Goal: Task Accomplishment & Management: Use online tool/utility

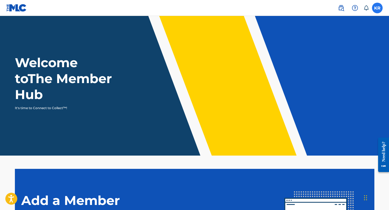
click at [378, 7] on label at bounding box center [377, 8] width 11 height 11
click at [377, 8] on input "KR [PERSON_NAME] [EMAIL_ADDRESS][DOMAIN_NAME] Notification Preferences Profile …" at bounding box center [377, 8] width 0 height 0
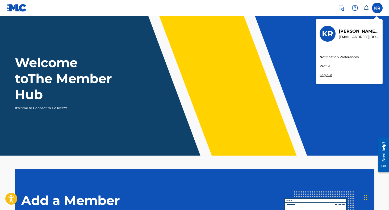
click at [327, 67] on link "Profile" at bounding box center [325, 66] width 11 height 5
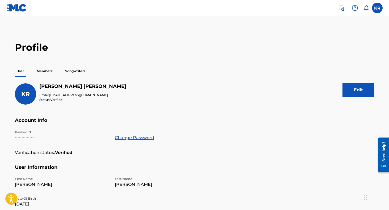
click at [79, 73] on p "Songwriters" at bounding box center [75, 71] width 23 height 11
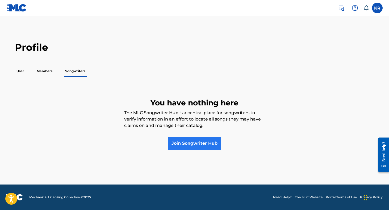
click at [191, 141] on link "Join Songwriter Hub" at bounding box center [194, 143] width 53 height 13
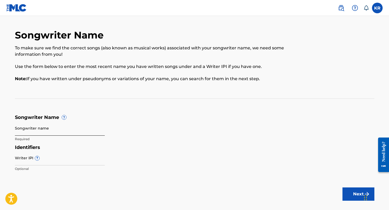
click at [48, 126] on input "Songwriter name" at bounding box center [60, 128] width 90 height 15
type input "[PERSON_NAME]"
click at [134, 129] on form "Songwriter Name ? Songwriter name [PERSON_NAME] Required Identifiers Writer IPI…" at bounding box center [194, 145] width 359 height 60
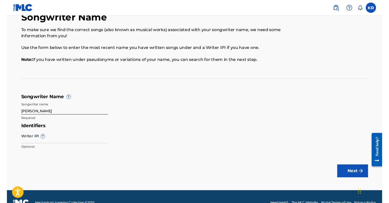
scroll to position [20, 0]
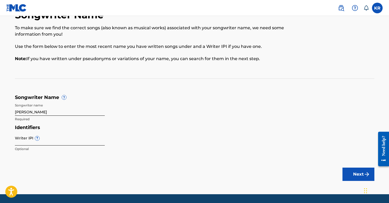
click at [50, 140] on input "Writer IPI ?" at bounding box center [60, 137] width 90 height 15
type input "0"
click at [155, 159] on main "Songwriter Name To make sure we find the correct songs (also known as musical w…" at bounding box center [194, 95] width 389 height 198
click at [349, 173] on button "Next" at bounding box center [358, 174] width 32 height 13
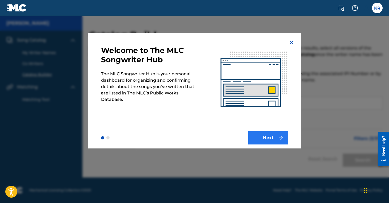
click at [256, 135] on button "Next" at bounding box center [268, 137] width 40 height 13
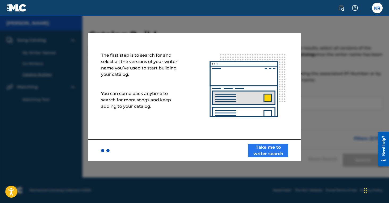
click at [265, 148] on button "Take me to writer search" at bounding box center [268, 150] width 40 height 13
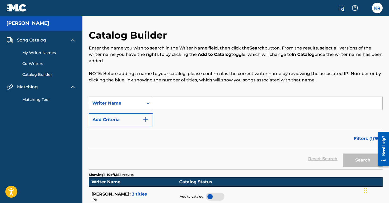
click at [182, 103] on input "Search Form" at bounding box center [267, 103] width 229 height 13
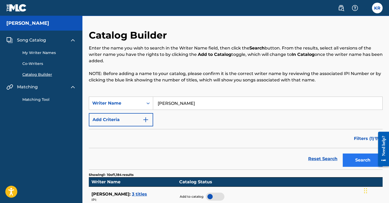
type input "[PERSON_NAME]"
click at [366, 154] on button "Search" at bounding box center [363, 159] width 40 height 13
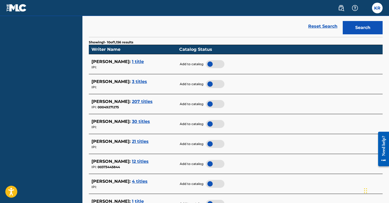
scroll to position [134, 0]
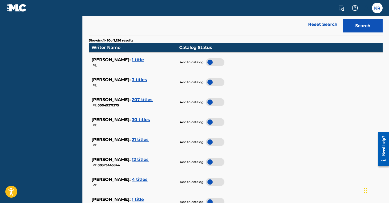
click at [140, 157] on span "12 titles" at bounding box center [140, 159] width 17 height 5
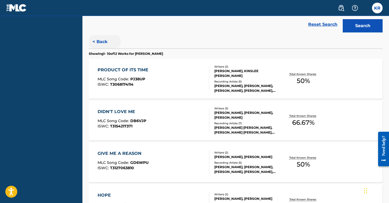
click at [96, 40] on button "< Back" at bounding box center [105, 41] width 32 height 13
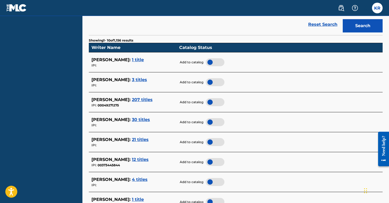
click at [210, 160] on div at bounding box center [215, 162] width 19 height 8
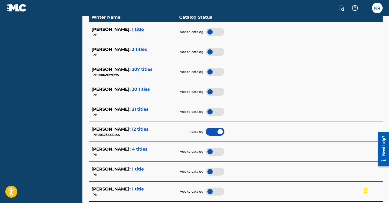
scroll to position [167, 0]
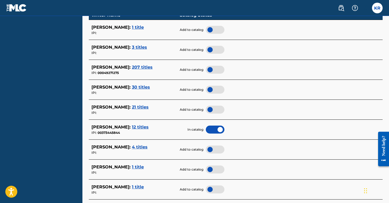
click at [147, 144] on span "4 titles" at bounding box center [140, 146] width 16 height 5
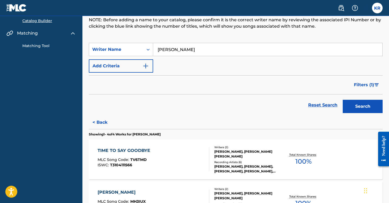
scroll to position [52, 0]
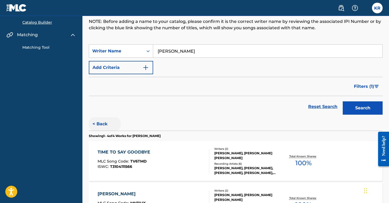
click at [103, 125] on button "< Back" at bounding box center [105, 123] width 32 height 13
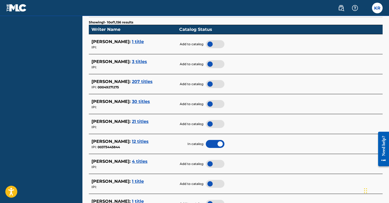
scroll to position [154, 0]
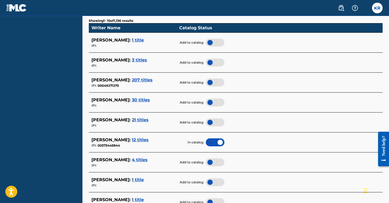
click at [216, 160] on div at bounding box center [215, 162] width 19 height 8
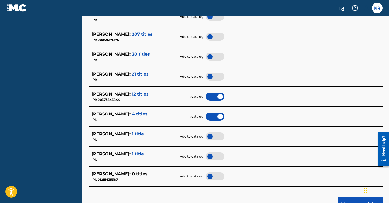
click at [133, 132] on span "1 title" at bounding box center [138, 133] width 12 height 5
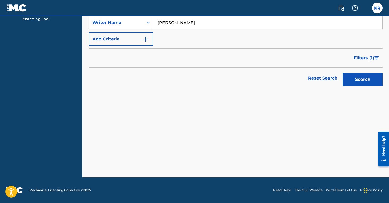
scroll to position [81, 0]
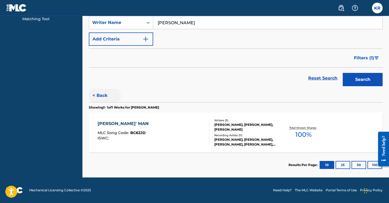
click at [103, 96] on button "< Back" at bounding box center [105, 95] width 32 height 13
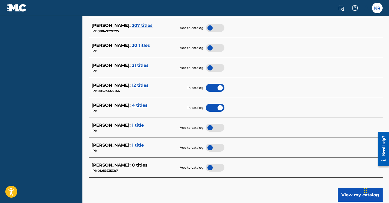
scroll to position [227, 0]
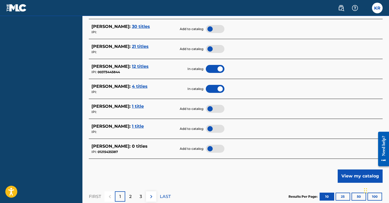
click at [211, 109] on div at bounding box center [215, 109] width 19 height 8
click at [132, 126] on span "1 title" at bounding box center [138, 126] width 12 height 5
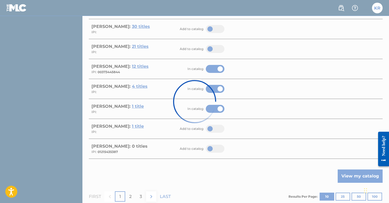
scroll to position [81, 0]
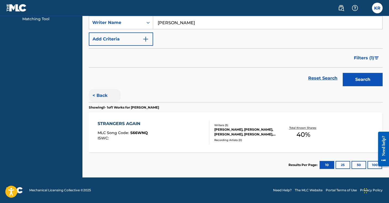
click at [103, 96] on button "< Back" at bounding box center [105, 95] width 32 height 13
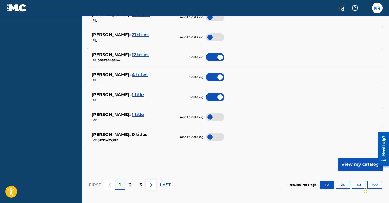
scroll to position [284, 0]
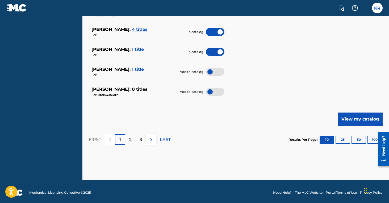
click at [214, 71] on div at bounding box center [215, 72] width 19 height 8
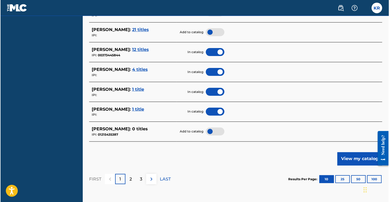
scroll to position [241, 0]
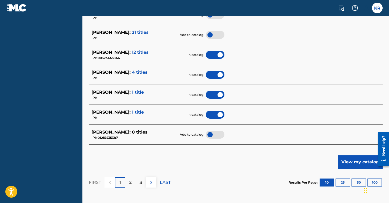
click at [118, 131] on span "KORIE ROTT :" at bounding box center [110, 131] width 39 height 5
click at [212, 133] on div at bounding box center [215, 135] width 19 height 8
click at [214, 133] on div at bounding box center [215, 135] width 19 height 8
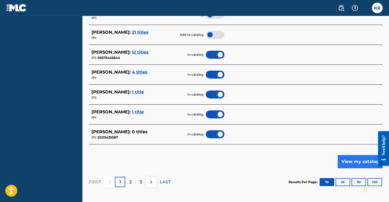
click at [344, 156] on button "View my catalog" at bounding box center [360, 161] width 45 height 13
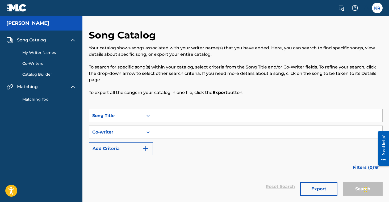
click at [43, 52] on link "My Writer Names" at bounding box center [49, 53] width 54 height 6
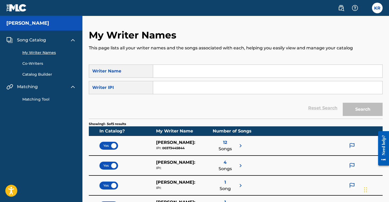
click at [36, 60] on div "My Writer Names Co-Writers Catalog Builder" at bounding box center [41, 60] width 70 height 34
click at [36, 64] on link "Co-Writers" at bounding box center [49, 64] width 54 height 6
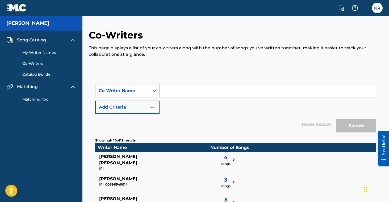
click at [46, 76] on link "Catalog Builder" at bounding box center [49, 75] width 54 height 6
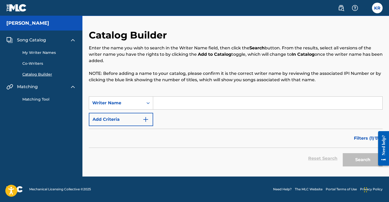
click at [41, 55] on link "My Writer Names" at bounding box center [49, 53] width 54 height 6
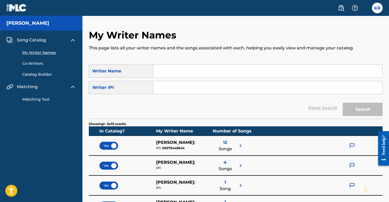
click at [40, 19] on div "[PERSON_NAME]" at bounding box center [41, 23] width 82 height 15
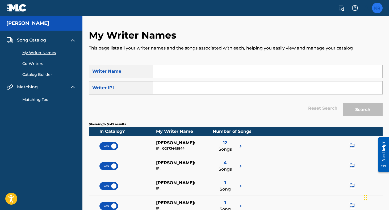
click at [377, 8] on label at bounding box center [377, 8] width 11 height 11
click at [377, 8] on input "KR [PERSON_NAME] [EMAIL_ADDRESS][DOMAIN_NAME] Notification Preferences Profile …" at bounding box center [377, 8] width 0 height 0
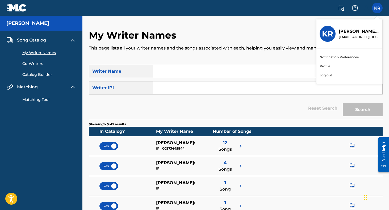
click at [329, 64] on link "Profile" at bounding box center [325, 66] width 11 height 5
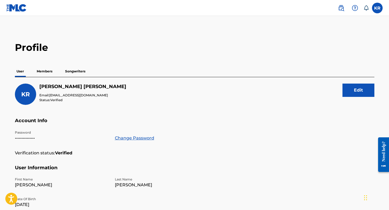
click at [44, 71] on p "Members" at bounding box center [44, 71] width 19 height 11
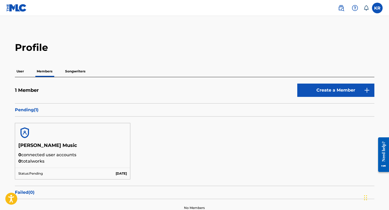
click at [73, 73] on p "Songwriters" at bounding box center [75, 71] width 23 height 11
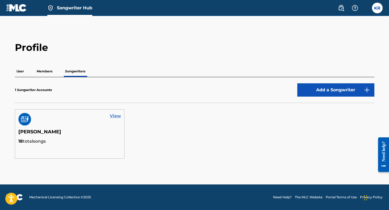
click at [113, 116] on link "View" at bounding box center [115, 116] width 11 height 6
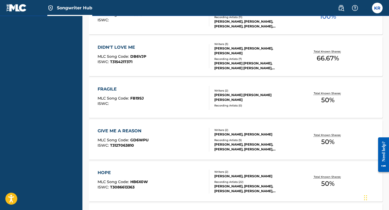
scroll to position [261, 0]
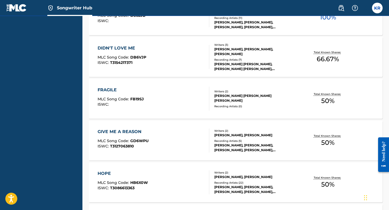
click at [177, 97] on div "FRAGILE MLC Song Code : FB19SJ ISWC :" at bounding box center [154, 99] width 112 height 24
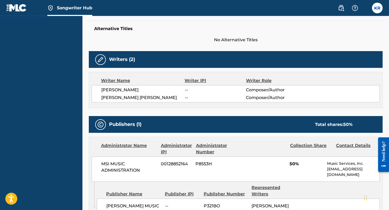
scroll to position [129, 0]
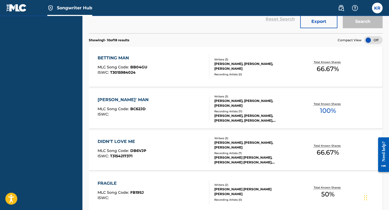
scroll to position [169, 0]
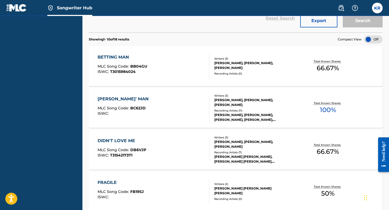
click at [181, 135] on div "DIDN'T LOVE ME MLC Song Code : DB6VJP ISWC : T3154217371 Writers ( 3 ) KORIE BU…" at bounding box center [236, 149] width 294 height 40
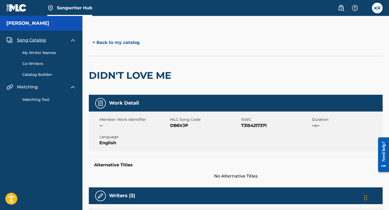
click at [42, 100] on link "Matching Tool" at bounding box center [49, 100] width 54 height 6
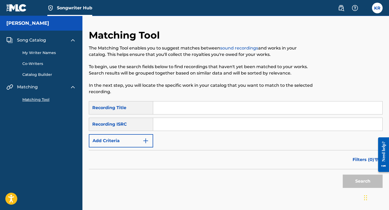
click at [168, 107] on input "Search Form" at bounding box center [267, 107] width 229 height 13
type input "O"
type input "Liquorish"
click at [352, 182] on button "Search" at bounding box center [363, 180] width 40 height 13
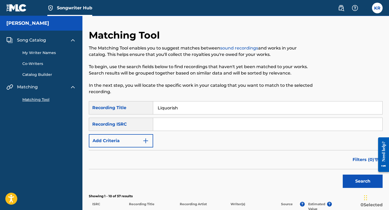
click at [137, 122] on div "Recording ISRC" at bounding box center [121, 124] width 64 height 13
click at [131, 146] on button "Add Criteria" at bounding box center [121, 140] width 64 height 13
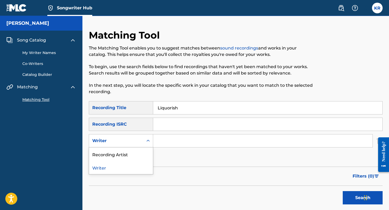
click at [135, 143] on div "Writer" at bounding box center [116, 140] width 48 height 6
click at [127, 154] on div "Recording Artist" at bounding box center [121, 153] width 64 height 13
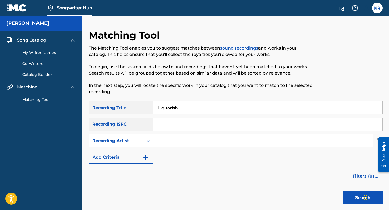
click at [167, 143] on input "Search Form" at bounding box center [262, 140] width 219 height 13
type input "Brady Lee"
click at [350, 199] on button "Search" at bounding box center [363, 197] width 40 height 13
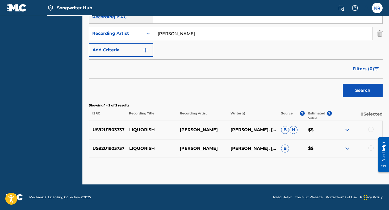
scroll to position [107, 0]
click at [349, 129] on img at bounding box center [347, 130] width 6 height 6
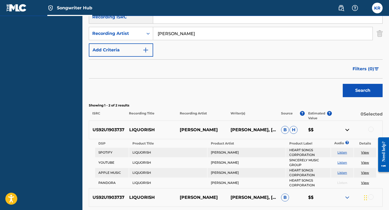
click at [349, 129] on img at bounding box center [347, 130] width 6 height 6
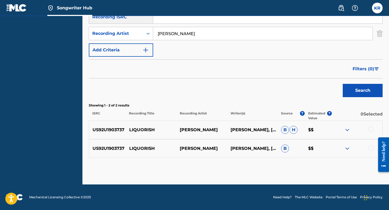
click at [370, 130] on div at bounding box center [370, 129] width 5 height 5
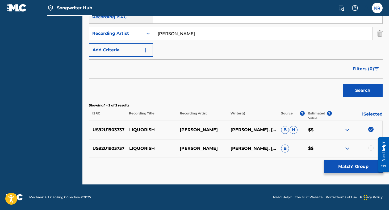
click at [346, 150] on img at bounding box center [347, 148] width 6 height 6
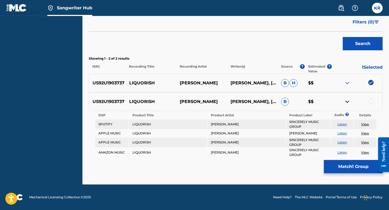
scroll to position [154, 0]
click at [346, 106] on div "US92U1903737 LIQUORISH BRADY LEE BRADY LEE, KORIE BURTON, TED SKOLITS B $$" at bounding box center [236, 101] width 294 height 19
click at [346, 103] on img at bounding box center [347, 101] width 6 height 6
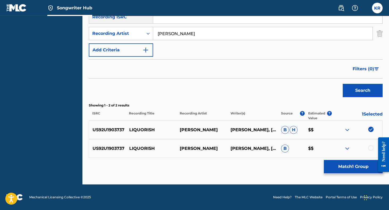
scroll to position [107, 0]
click at [370, 145] on div at bounding box center [370, 147] width 5 height 5
click at [371, 148] on img at bounding box center [370, 147] width 5 height 5
click at [371, 130] on img at bounding box center [370, 129] width 5 height 5
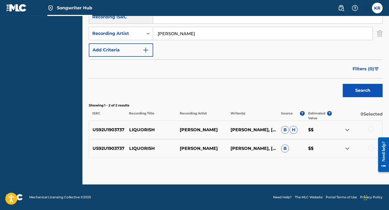
click at [277, 85] on div "Search" at bounding box center [236, 88] width 294 height 21
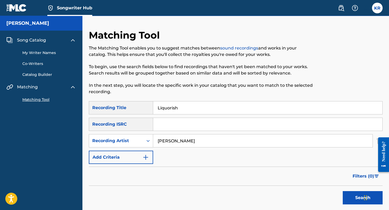
scroll to position [4, 0]
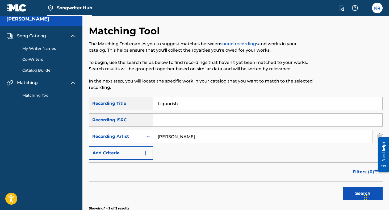
click at [175, 103] on input "Liquorish" at bounding box center [267, 103] width 229 height 13
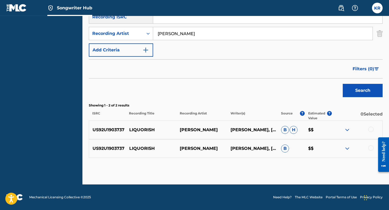
scroll to position [107, 0]
click at [349, 128] on img at bounding box center [347, 130] width 6 height 6
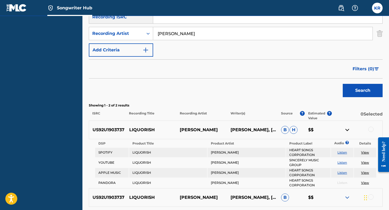
click at [345, 131] on img at bounding box center [347, 130] width 6 height 6
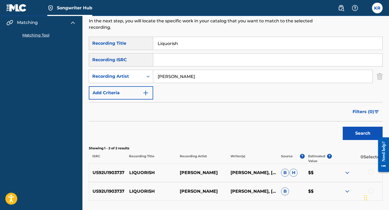
scroll to position [64, 0]
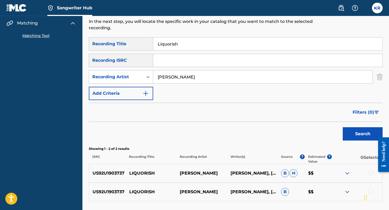
drag, startPoint x: 181, startPoint y: 45, endPoint x: 148, endPoint y: 45, distance: 32.7
click at [148, 45] on div "SearchWithCriteria342e4862-816c-49e8-90b3-8e005109df81 Recording Title Liquorish" at bounding box center [236, 43] width 294 height 13
type input "V"
click at [184, 74] on input "Brady Lee" at bounding box center [262, 76] width 219 height 13
drag, startPoint x: 174, startPoint y: 46, endPoint x: 145, endPoint y: 46, distance: 29.0
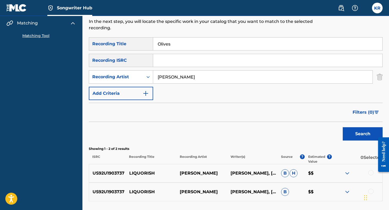
click at [145, 46] on div "SearchWithCriteria342e4862-816c-49e8-90b3-8e005109df81 Recording Title Olives" at bounding box center [236, 43] width 294 height 13
type input "Didn't love me"
drag, startPoint x: 181, startPoint y: 77, endPoint x: 146, endPoint y: 77, distance: 34.8
click at [146, 77] on div "SearchWithCriteriacc3f566c-1fad-4990-a00c-de06a4f26208 Recording Artist Brady L…" at bounding box center [236, 76] width 294 height 13
type input "Eliza Harrison smith"
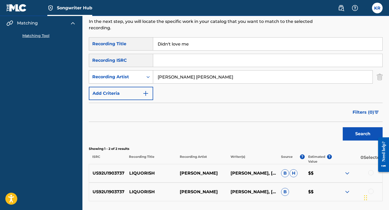
click at [363, 134] on button "Search" at bounding box center [363, 133] width 40 height 13
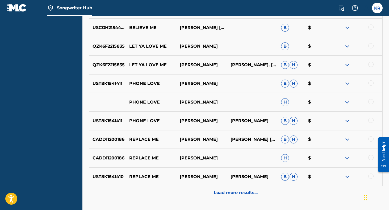
scroll to position [235, 0]
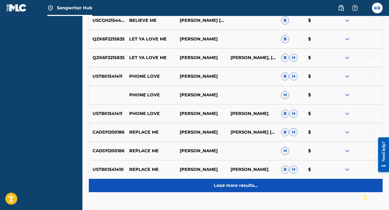
click at [247, 185] on p "Load more results..." at bounding box center [236, 185] width 44 height 6
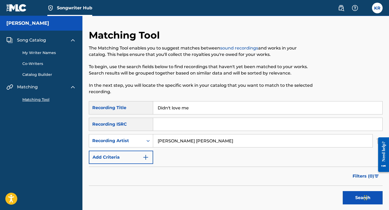
scroll to position [0, 0]
drag, startPoint x: 207, startPoint y: 141, endPoint x: 138, endPoint y: 137, distance: 69.5
click at [138, 137] on div "SearchWithCriteriacc3f566c-1fad-4990-a00c-de06a4f26208 Recording Artist Eliza H…" at bounding box center [236, 140] width 294 height 13
drag, startPoint x: 193, startPoint y: 110, endPoint x: 148, endPoint y: 110, distance: 44.4
click at [148, 110] on div "SearchWithCriteria342e4862-816c-49e8-90b3-8e005109df81 Recording Title Didn't l…" at bounding box center [236, 107] width 294 height 13
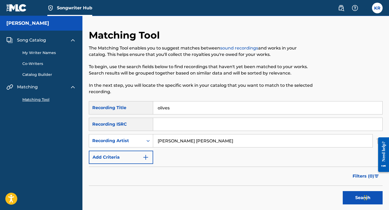
type input "olives"
drag, startPoint x: 207, startPoint y: 142, endPoint x: 139, endPoint y: 142, distance: 68.1
click at [139, 142] on div "SearchWithCriteriacc3f566c-1fad-4990-a00c-de06a4f26208 Recording Artist Eliza H…" at bounding box center [236, 140] width 294 height 13
type input "Emily myers"
click at [363, 198] on button "Search" at bounding box center [363, 197] width 40 height 13
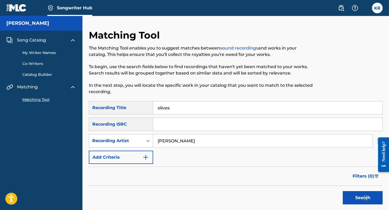
click at [165, 108] on input "olives" at bounding box center [267, 107] width 229 height 13
type input "one more June"
drag, startPoint x: 190, startPoint y: 131, endPoint x: 148, endPoint y: 140, distance: 43.1
click at [148, 140] on div "SearchWithCriteriacc3f566c-1fad-4990-a00c-de06a4f26208 Recording Artist Emily m…" at bounding box center [236, 140] width 294 height 13
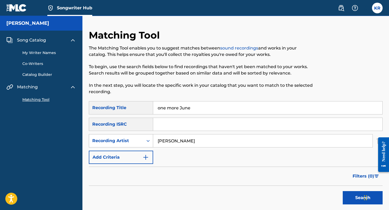
drag, startPoint x: 194, startPoint y: 141, endPoint x: 141, endPoint y: 140, distance: 52.4
click at [141, 140] on div "SearchWithCriteriacc3f566c-1fad-4990-a00c-de06a4f26208 Recording Artist Emily m…" at bounding box center [236, 140] width 294 height 13
type input "Brady lee"
click at [363, 198] on button "Search" at bounding box center [363, 197] width 40 height 13
drag, startPoint x: 186, startPoint y: 143, endPoint x: 141, endPoint y: 140, distance: 45.3
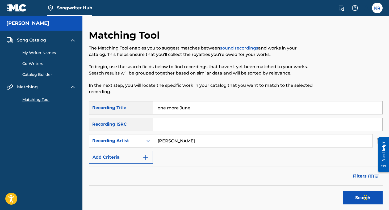
click at [141, 140] on div "SearchWithCriteriacc3f566c-1fad-4990-a00c-de06a4f26208 Recording Artist Brady l…" at bounding box center [236, 140] width 294 height 13
drag, startPoint x: 193, startPoint y: 107, endPoint x: 131, endPoint y: 107, distance: 61.7
click at [131, 107] on div "SearchWithCriteria342e4862-816c-49e8-90b3-8e005109df81 Recording Title one more…" at bounding box center [236, 107] width 294 height 13
drag, startPoint x: 166, startPoint y: 111, endPoint x: 152, endPoint y: 109, distance: 14.0
click at [152, 109] on div "SearchWithCriteria342e4862-816c-49e8-90b3-8e005109df81 Recording Title no" at bounding box center [236, 107] width 294 height 13
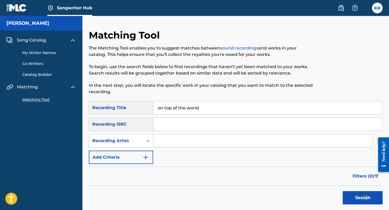
click at [168, 139] on input "Search Form" at bounding box center [262, 140] width 219 height 13
drag, startPoint x: 207, startPoint y: 107, endPoint x: 157, endPoint y: 105, distance: 49.7
click at [157, 105] on input "on top of the world" at bounding box center [267, 107] width 229 height 13
type input "\"
type input "Liquorish"
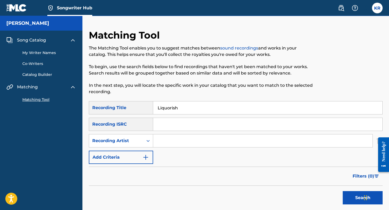
click at [171, 144] on input "Search Form" at bounding box center [262, 140] width 219 height 13
type input "Brady lee"
click at [363, 198] on button "Search" at bounding box center [363, 197] width 40 height 13
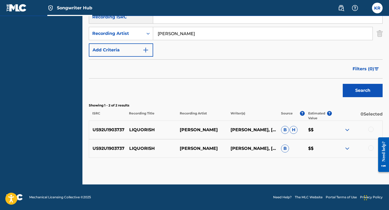
scroll to position [107, 0]
click at [370, 130] on div at bounding box center [370, 129] width 5 height 5
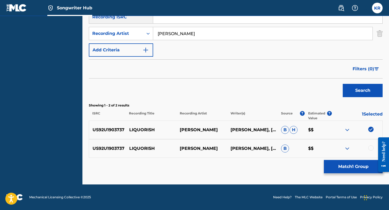
click at [370, 148] on div at bounding box center [370, 147] width 5 height 5
click at [356, 165] on button "Match 2 Groups" at bounding box center [353, 166] width 59 height 13
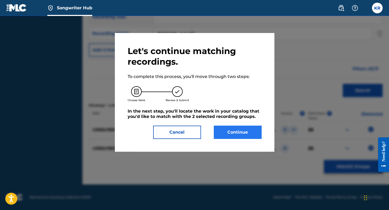
click at [241, 135] on button "Continue" at bounding box center [238, 132] width 48 height 13
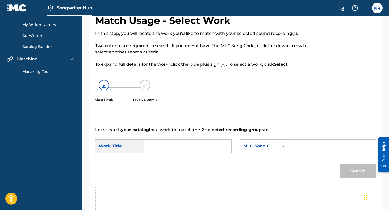
scroll to position [17, 0]
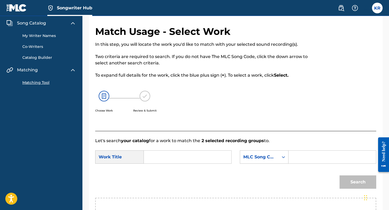
click at [177, 158] on input "Search Form" at bounding box center [187, 156] width 78 height 13
type input "Lioqurish"
click at [319, 167] on form "SearchWithCriteria75fb2079-c7e5-49b6-9015-2f272aae6449 Work Title Lioqurish Sea…" at bounding box center [235, 171] width 281 height 54
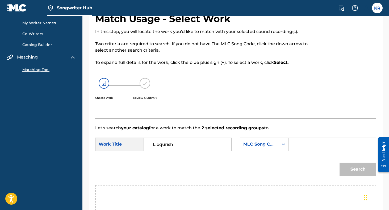
scroll to position [31, 0]
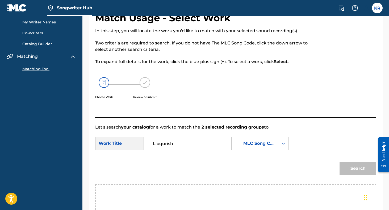
click at [320, 170] on div "Search" at bounding box center [235, 170] width 281 height 28
click at [170, 142] on input "Lioqurish" at bounding box center [187, 143] width 78 height 13
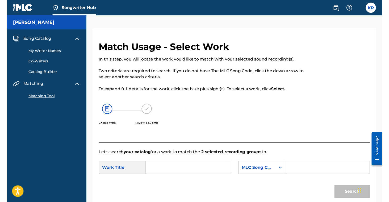
scroll to position [0, 0]
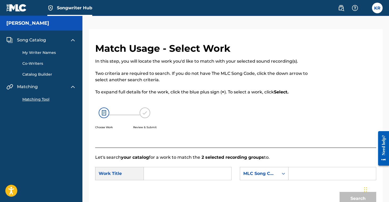
click at [290, 173] on div "Search Form" at bounding box center [332, 173] width 88 height 13
click at [302, 173] on input "Search Form" at bounding box center [332, 174] width 78 height 13
paste input "LE9H2D"
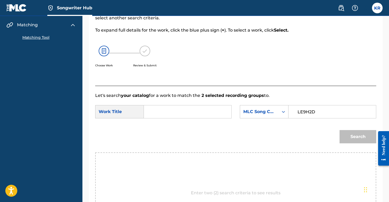
type input "LE9H2D"
click at [337, 141] on div "Search" at bounding box center [235, 138] width 281 height 28
click at [155, 111] on input "Search Form" at bounding box center [187, 111] width 78 height 13
paste input "LIQOURISH"
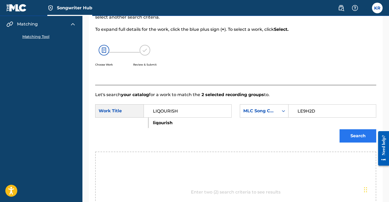
type input "LIQOURISH"
click at [345, 134] on button "Search" at bounding box center [358, 135] width 37 height 13
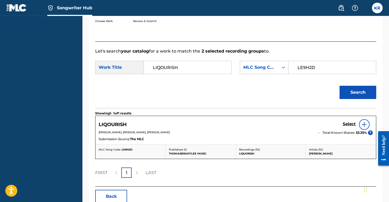
scroll to position [110, 0]
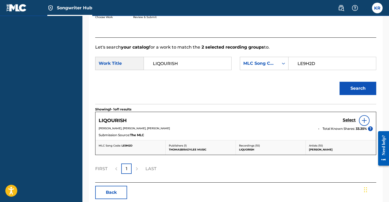
click at [364, 119] on img at bounding box center [364, 121] width 6 height 6
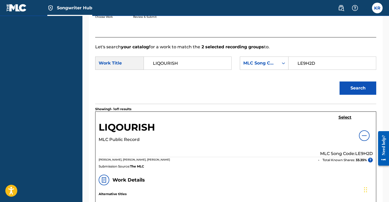
scroll to position [115, 0]
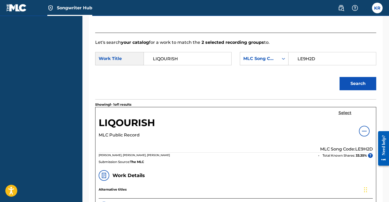
click at [345, 115] on h5 "Select" at bounding box center [344, 113] width 13 height 5
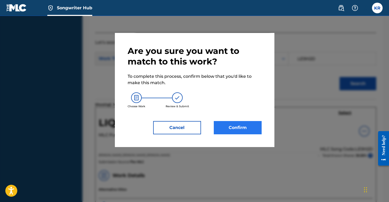
click at [241, 130] on button "Confirm" at bounding box center [238, 127] width 48 height 13
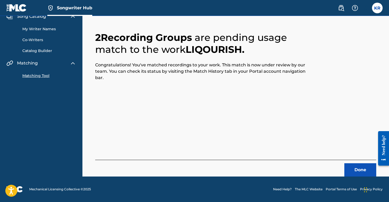
scroll to position [24, 0]
click at [351, 168] on button "Done" at bounding box center [360, 170] width 32 height 13
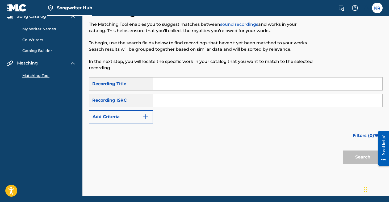
scroll to position [13, 0]
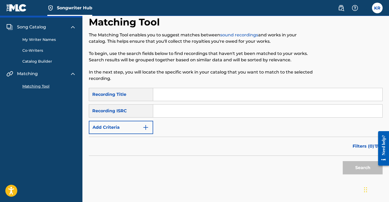
click at [165, 95] on input "Search Form" at bounding box center [267, 94] width 229 height 13
type input "product of its time"
click at [363, 168] on button "Search" at bounding box center [363, 167] width 40 height 13
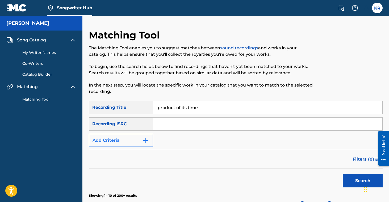
scroll to position [0, 0]
click at [141, 137] on button "Add Criteria" at bounding box center [121, 140] width 64 height 13
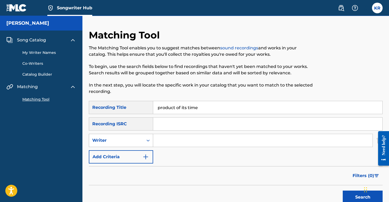
click at [133, 143] on div "Writer" at bounding box center [116, 140] width 48 height 6
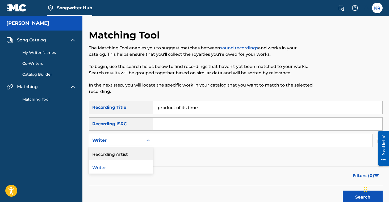
click at [132, 155] on div "Recording Artist" at bounding box center [121, 153] width 64 height 13
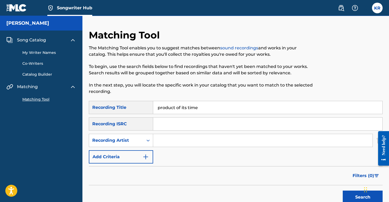
click at [176, 137] on input "Search Form" at bounding box center [262, 140] width 219 height 13
type input "Korie Burton"
drag, startPoint x: 194, startPoint y: 151, endPoint x: 357, endPoint y: 194, distance: 168.4
click at [357, 194] on button "Search" at bounding box center [363, 197] width 40 height 13
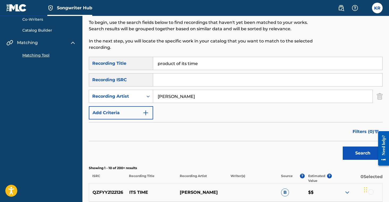
scroll to position [43, 0]
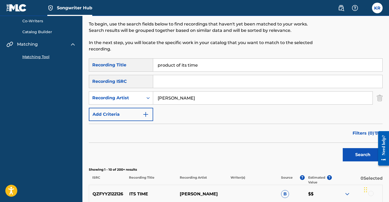
drag, startPoint x: 204, startPoint y: 66, endPoint x: 147, endPoint y: 66, distance: 57.4
click at [147, 66] on div "SearchWithCriteria342e4862-816c-49e8-90b3-8e005109df81 Recording Title product …" at bounding box center [236, 64] width 294 height 13
type input "sorry but im not"
drag, startPoint x: 196, startPoint y: 99, endPoint x: 138, endPoint y: 99, distance: 58.0
click at [138, 99] on div "SearchWithCriteria9cd2855c-b33f-490a-a688-7e9966b3bfd8 Recording Artist Korie B…" at bounding box center [236, 97] width 294 height 13
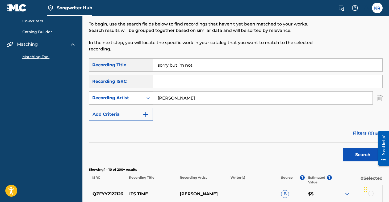
type input "Caitlin dykes"
click at [363, 155] on button "Search" at bounding box center [363, 154] width 40 height 13
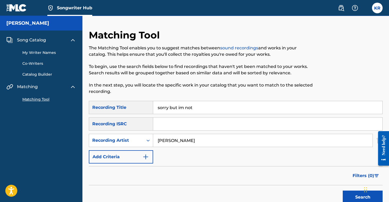
scroll to position [0, 0]
drag, startPoint x: 191, startPoint y: 144, endPoint x: 136, endPoint y: 144, distance: 55.0
click at [136, 144] on div "SearchWithCriteria9cd2855c-b33f-490a-a688-7e9966b3bfd8 Recording Artist Caitlin…" at bounding box center [236, 140] width 294 height 13
drag, startPoint x: 186, startPoint y: 140, endPoint x: 144, endPoint y: 139, distance: 42.8
click at [144, 139] on div "SearchWithCriteria9cd2855c-b33f-490a-a688-7e9966b3bfd8 Recording Artist Caitlin…" at bounding box center [236, 140] width 294 height 13
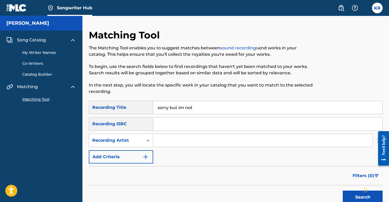
drag, startPoint x: 196, startPoint y: 108, endPoint x: 143, endPoint y: 108, distance: 52.9
click at [143, 108] on div "SearchWithCriteria342e4862-816c-49e8-90b3-8e005109df81 Recording Title sorry bu…" at bounding box center [236, 107] width 294 height 13
type input "on top of the world"
click at [186, 141] on input "Search Form" at bounding box center [262, 140] width 219 height 13
type input "Brady lee"
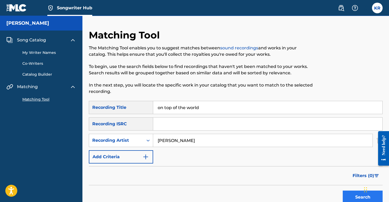
click at [355, 195] on button "Search" at bounding box center [363, 197] width 40 height 13
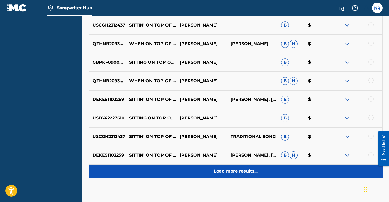
click at [237, 174] on p "Load more results..." at bounding box center [236, 171] width 44 height 6
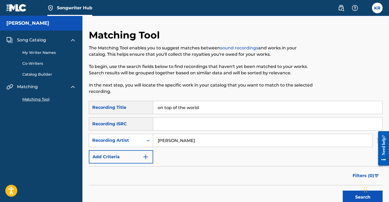
drag, startPoint x: 200, startPoint y: 109, endPoint x: 148, endPoint y: 108, distance: 51.6
click at [148, 108] on div "SearchWithCriteria342e4862-816c-49e8-90b3-8e005109df81 Recording Title on top o…" at bounding box center [236, 107] width 294 height 13
drag, startPoint x: 182, startPoint y: 141, endPoint x: 144, endPoint y: 141, distance: 37.8
click at [144, 141] on div "SearchWithCriteria9cd2855c-b33f-490a-a688-7e9966b3bfd8 Recording Artist Brady l…" at bounding box center [236, 140] width 294 height 13
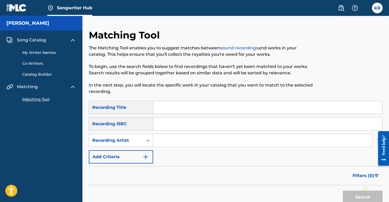
click at [169, 104] on input "Search Form" at bounding box center [267, 107] width 229 height 13
type input "hope"
click at [164, 141] on input "Search Form" at bounding box center [262, 140] width 219 height 13
drag, startPoint x: 166, startPoint y: 146, endPoint x: 355, endPoint y: 195, distance: 195.3
click at [355, 195] on button "Search" at bounding box center [363, 197] width 40 height 13
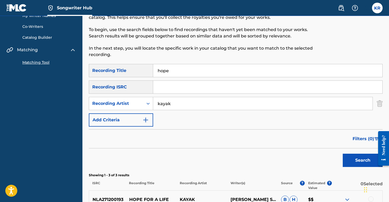
scroll to position [38, 0]
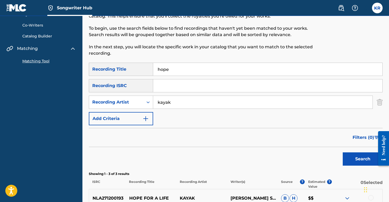
click at [191, 101] on input "kayak" at bounding box center [262, 102] width 219 height 13
type input "kayko"
click at [347, 160] on button "Search" at bounding box center [363, 159] width 40 height 13
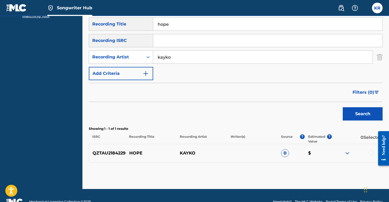
scroll to position [85, 0]
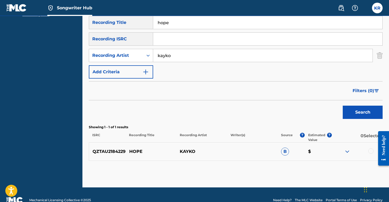
click at [347, 151] on img at bounding box center [347, 152] width 6 height 6
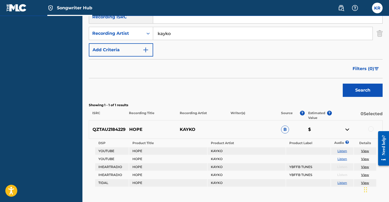
scroll to position [113, 0]
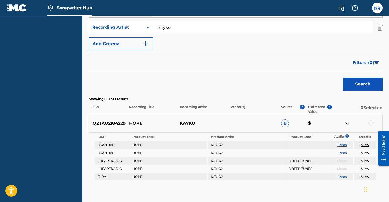
click at [350, 124] on img at bounding box center [347, 123] width 6 height 6
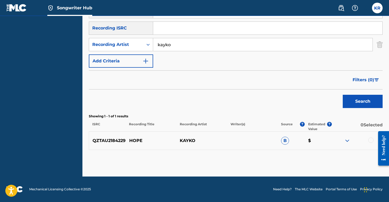
click at [371, 141] on div at bounding box center [370, 140] width 5 height 5
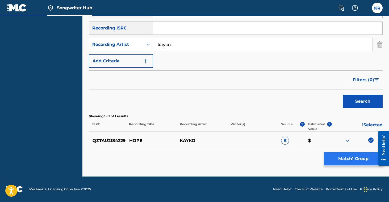
click at [350, 161] on button "Match 1 Group" at bounding box center [353, 158] width 59 height 13
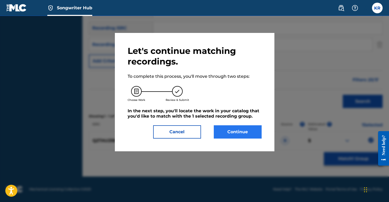
click at [242, 133] on button "Continue" at bounding box center [238, 132] width 48 height 13
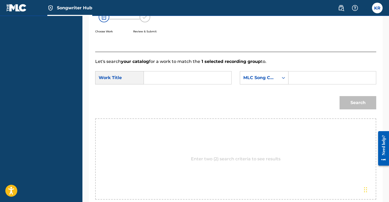
click at [185, 80] on input "Search Form" at bounding box center [187, 78] width 78 height 13
click at [300, 79] on input "Search Form" at bounding box center [332, 78] width 78 height 13
paste input "HB6X0W"
click at [299, 78] on input "HB6X0W" at bounding box center [332, 78] width 78 height 13
type input "HB6X0W"
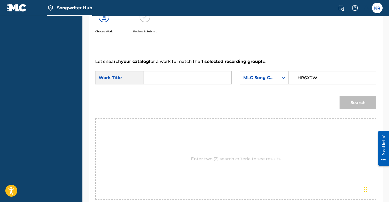
click at [160, 79] on input "Search Form" at bounding box center [187, 78] width 78 height 13
type input "Hope"
click at [179, 90] on form "SearchWithCriteria75fb2079-c7e5-49b6-9015-2f272aae6449 Work Title Hope hope Sea…" at bounding box center [235, 92] width 281 height 54
click at [359, 103] on button "Search" at bounding box center [358, 102] width 37 height 13
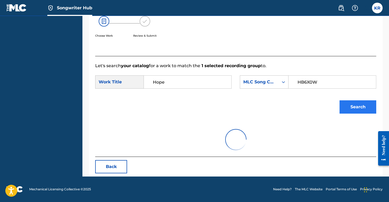
scroll to position [92, 0]
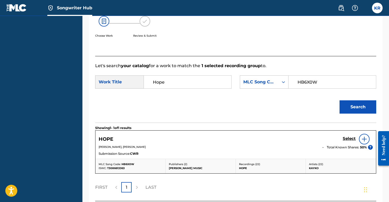
click at [362, 139] on img at bounding box center [364, 139] width 6 height 6
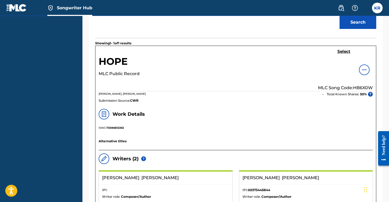
scroll to position [169, 0]
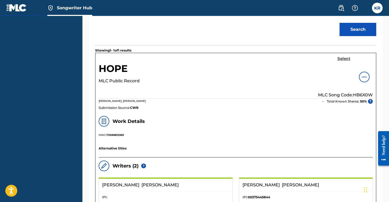
click at [344, 58] on h5 "Select" at bounding box center [343, 58] width 13 height 5
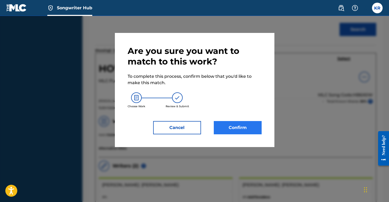
click at [239, 126] on button "Confirm" at bounding box center [238, 127] width 48 height 13
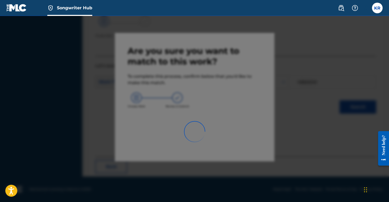
scroll to position [24, 0]
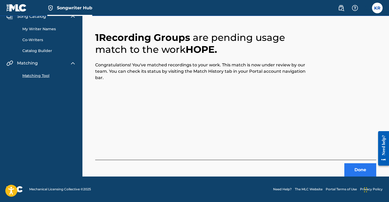
click at [359, 170] on button "Done" at bounding box center [360, 170] width 32 height 13
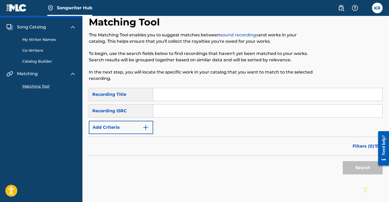
click at [185, 98] on input "Search Form" at bounding box center [267, 94] width 229 height 13
type input "Marilyn"
drag, startPoint x: 168, startPoint y: 105, endPoint x: 170, endPoint y: 111, distance: 6.1
click at [170, 111] on input "Search Form" at bounding box center [267, 111] width 229 height 13
click at [117, 139] on div "Filters ( 0 )" at bounding box center [236, 146] width 294 height 19
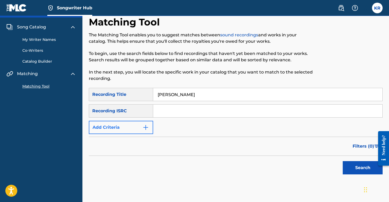
click at [117, 127] on button "Add Criteria" at bounding box center [121, 127] width 64 height 13
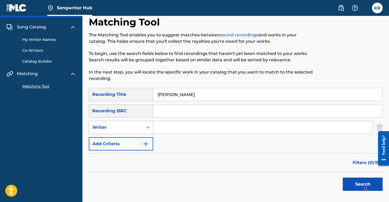
click at [140, 129] on div "Writer" at bounding box center [116, 128] width 54 height 10
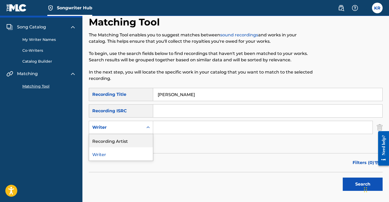
click at [131, 142] on div "Recording Artist" at bounding box center [121, 140] width 64 height 13
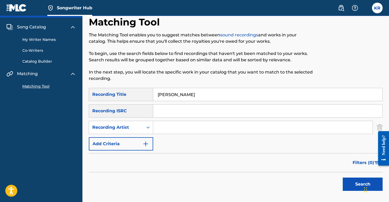
click at [165, 127] on input "Search Form" at bounding box center [262, 127] width 219 height 13
type input "Emily Myers"
drag, startPoint x: 331, startPoint y: 172, endPoint x: 349, endPoint y: 182, distance: 21.4
click at [349, 182] on button "Search" at bounding box center [363, 184] width 40 height 13
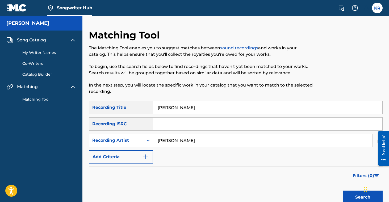
scroll to position [0, 0]
click at [164, 107] on input "Marilyn" at bounding box center [267, 107] width 229 height 13
type input "time to say goodbye"
click at [363, 198] on button "Search" at bounding box center [363, 197] width 40 height 13
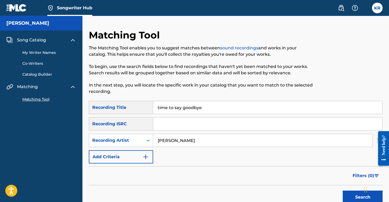
drag, startPoint x: 208, startPoint y: 111, endPoint x: 144, endPoint y: 109, distance: 63.8
click at [144, 109] on div "SearchWithCriteria342e4862-816c-49e8-90b3-8e005109df81 Recording Title time to …" at bounding box center [236, 107] width 294 height 13
drag, startPoint x: 187, startPoint y: 141, endPoint x: 150, endPoint y: 136, distance: 36.8
click at [150, 136] on div "SearchWithCriteria59e74679-ac7d-4be0-9139-d14890bc4821 Recording Artist Emily M…" at bounding box center [236, 140] width 294 height 13
type input "trevor rhdes"
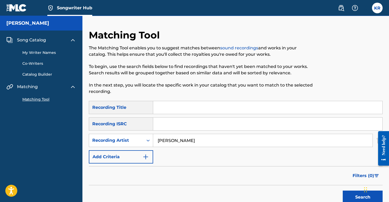
click at [164, 113] on input "Search Form" at bounding box center [267, 107] width 229 height 13
type input "downhill from here"
click at [352, 199] on button "Search" at bounding box center [363, 197] width 40 height 13
drag, startPoint x: 195, startPoint y: 141, endPoint x: 153, endPoint y: 140, distance: 42.3
click at [153, 140] on div "SearchWithCriteria59e74679-ac7d-4be0-9139-d14890bc4821 Recording Artist trevor …" at bounding box center [236, 140] width 294 height 13
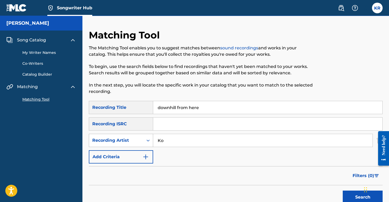
type input "K"
type input "Eliza Harrison smith"
click at [349, 200] on button "Search" at bounding box center [363, 197] width 40 height 13
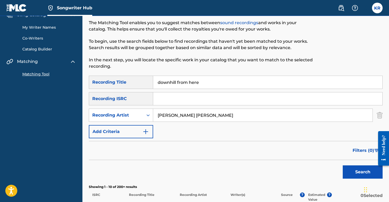
scroll to position [18, 0]
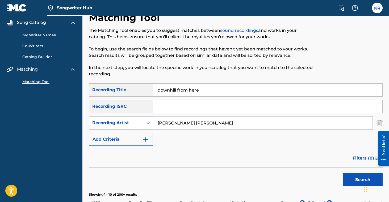
drag, startPoint x: 201, startPoint y: 124, endPoint x: 137, endPoint y: 119, distance: 64.3
click at [137, 119] on div "SearchWithCriteria59e74679-ac7d-4be0-9139-d14890bc4821 Recording Artist Eliza H…" at bounding box center [236, 122] width 294 height 13
click at [131, 122] on div "Recording Artist" at bounding box center [116, 123] width 48 height 6
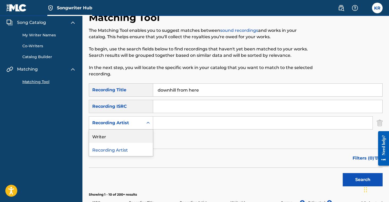
click at [126, 135] on div "Writer" at bounding box center [121, 136] width 64 height 13
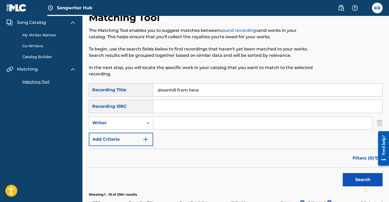
click at [177, 123] on input "Search Form" at bounding box center [262, 123] width 219 height 13
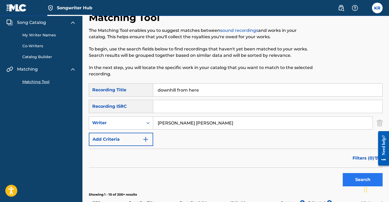
type input "Eliza Harrison smith"
click at [352, 178] on button "Search" at bounding box center [363, 179] width 40 height 13
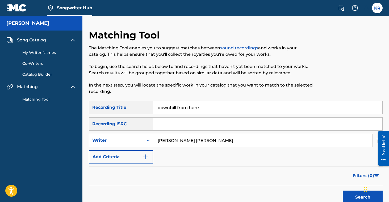
scroll to position [0, 0]
drag, startPoint x: 209, startPoint y: 140, endPoint x: 152, endPoint y: 133, distance: 57.3
click at [152, 133] on div "SearchWithCriteria342e4862-816c-49e8-90b3-8e005109df81 Recording Title downhill…" at bounding box center [236, 132] width 294 height 63
type input "trey gonzalez"
click at [363, 198] on button "Search" at bounding box center [363, 197] width 40 height 13
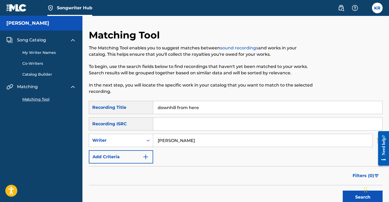
drag, startPoint x: 202, startPoint y: 108, endPoint x: 144, endPoint y: 108, distance: 58.2
click at [144, 108] on div "SearchWithCriteria342e4862-816c-49e8-90b3-8e005109df81 Recording Title downhill…" at bounding box center [236, 107] width 294 height 13
click at [348, 195] on button "Search" at bounding box center [363, 197] width 40 height 13
drag, startPoint x: 184, startPoint y: 106, endPoint x: 142, endPoint y: 106, distance: 42.3
click at [142, 106] on div "SearchWithCriteria342e4862-816c-49e8-90b3-8e005109df81 Recording Title bettin m…" at bounding box center [236, 107] width 294 height 13
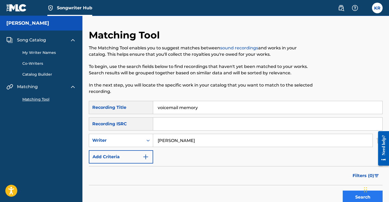
click at [350, 194] on button "Search" at bounding box center [363, 197] width 40 height 13
drag, startPoint x: 200, startPoint y: 109, endPoint x: 148, endPoint y: 107, distance: 52.7
click at [148, 107] on div "SearchWithCriteria342e4862-816c-49e8-90b3-8e005109df81 Recording Title voicemai…" at bounding box center [236, 107] width 294 height 13
type input "missing me missing you"
click at [346, 194] on button "Search" at bounding box center [363, 197] width 40 height 13
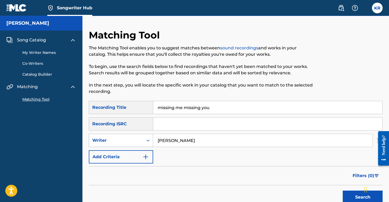
drag, startPoint x: 189, startPoint y: 142, endPoint x: 143, endPoint y: 138, distance: 46.7
click at [143, 138] on div "SearchWithCriteriaaa53d72a-c23e-4eeb-ace3-e56f081b07fc Writer trey gonzalez" at bounding box center [236, 140] width 294 height 13
type input "Taylor cook"
drag, startPoint x: 218, startPoint y: 110, endPoint x: 133, endPoint y: 106, distance: 84.4
click at [133, 106] on div "SearchWithCriteria342e4862-816c-49e8-90b3-8e005109df81 Recording Title missing …" at bounding box center [236, 107] width 294 height 13
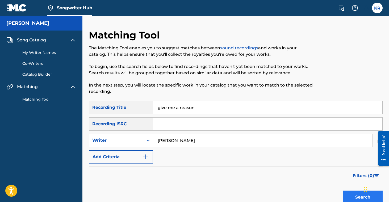
click at [352, 194] on button "Search" at bounding box center [363, 197] width 40 height 13
drag, startPoint x: 202, startPoint y: 106, endPoint x: 143, endPoint y: 106, distance: 58.8
click at [143, 106] on div "SearchWithCriteria342e4862-816c-49e8-90b3-8e005109df81 Recording Title give me …" at bounding box center [236, 107] width 294 height 13
type input "no feeling like the first time"
drag, startPoint x: 189, startPoint y: 141, endPoint x: 136, endPoint y: 139, distance: 52.7
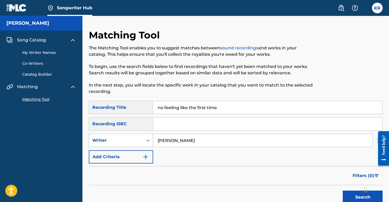
click at [136, 139] on div "SearchWithCriteriaaa53d72a-c23e-4eeb-ace3-e56f081b07fc Writer Taylor cook" at bounding box center [236, 140] width 294 height 13
type input "Jeremy king"
click at [351, 198] on button "Search" at bounding box center [363, 197] width 40 height 13
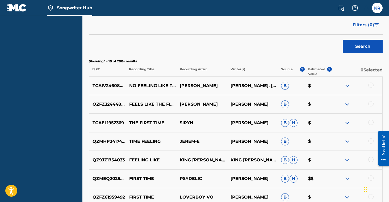
scroll to position [148, 0]
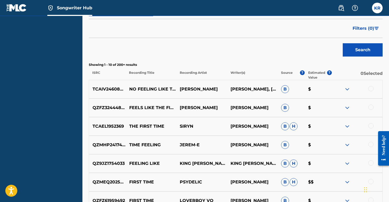
click at [371, 87] on div at bounding box center [370, 88] width 5 height 5
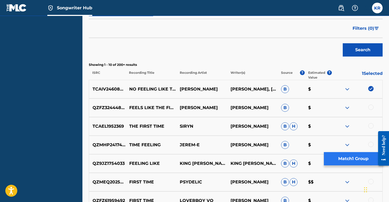
click at [345, 157] on button "Match 1 Group" at bounding box center [353, 158] width 59 height 13
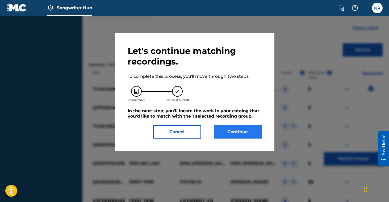
click at [241, 130] on button "Continue" at bounding box center [238, 132] width 48 height 13
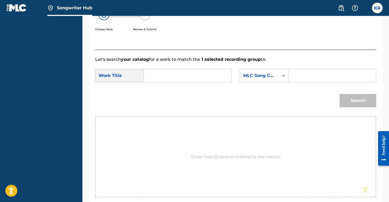
click at [302, 75] on input "Search Form" at bounding box center [332, 75] width 78 height 13
paste input "N97EG3"
type input "N97EG3"
click at [186, 77] on input "Search Form" at bounding box center [187, 75] width 78 height 13
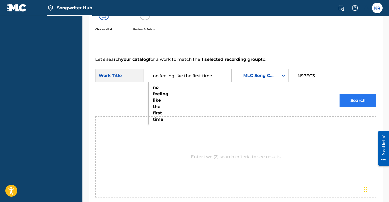
type input "no feeling like the first time"
click at [367, 100] on button "Search" at bounding box center [358, 100] width 37 height 13
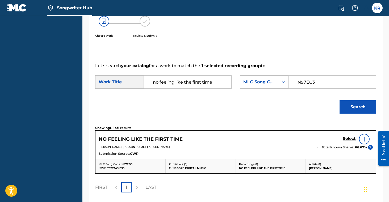
click at [360, 137] on div at bounding box center [364, 139] width 11 height 11
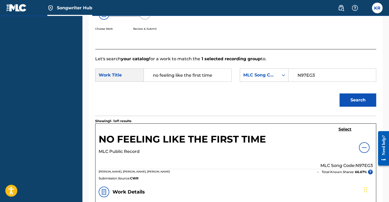
scroll to position [115, 0]
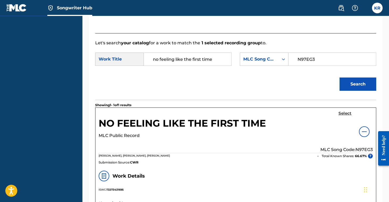
click at [347, 111] on h5 "Select" at bounding box center [344, 113] width 13 height 5
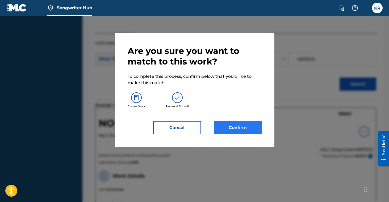
click at [245, 126] on button "Confirm" at bounding box center [238, 127] width 48 height 13
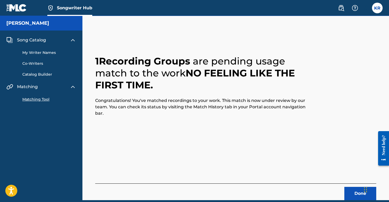
scroll to position [0, 0]
click at [348, 189] on button "Done" at bounding box center [360, 193] width 32 height 13
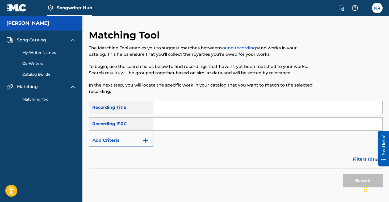
click at [175, 112] on input "Search Form" at bounding box center [267, 107] width 229 height 13
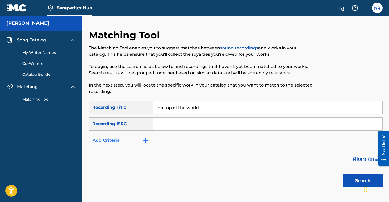
type input "on top of the world"
click at [111, 139] on button "Add Criteria" at bounding box center [121, 140] width 64 height 13
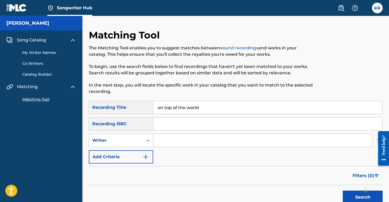
click at [170, 144] on input "Search Form" at bounding box center [262, 140] width 219 height 13
click at [351, 193] on button "Search" at bounding box center [363, 197] width 40 height 13
drag, startPoint x: 183, startPoint y: 145, endPoint x: 141, endPoint y: 138, distance: 42.6
click at [141, 138] on div "SearchWithCriteria9d86312d-38e9-41b3-9dfa-1dfb38e648ae Writer Brady lee" at bounding box center [236, 140] width 294 height 13
drag, startPoint x: 202, startPoint y: 149, endPoint x: 356, endPoint y: 197, distance: 160.8
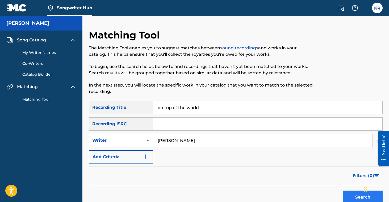
click at [356, 197] on button "Search" at bounding box center [363, 197] width 40 height 13
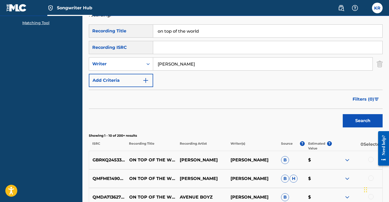
scroll to position [77, 0]
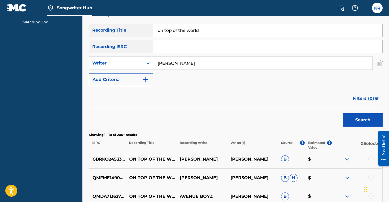
drag, startPoint x: 198, startPoint y: 57, endPoint x: 184, endPoint y: 57, distance: 14.4
click at [184, 57] on input "dan Harrison" at bounding box center [262, 63] width 219 height 13
drag, startPoint x: 189, startPoint y: 63, endPoint x: 137, endPoint y: 62, distance: 51.9
click at [137, 62] on div "SearchWithCriteria9d86312d-38e9-41b3-9dfa-1dfb38e648ae Writer dan Harrison" at bounding box center [236, 63] width 294 height 13
type input "Korie Burton"
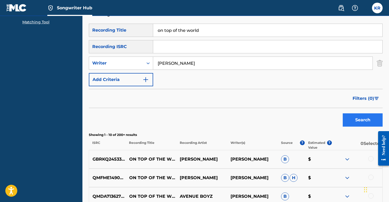
drag, startPoint x: 161, startPoint y: 78, endPoint x: 362, endPoint y: 119, distance: 206.0
click at [362, 119] on button "Search" at bounding box center [363, 120] width 40 height 13
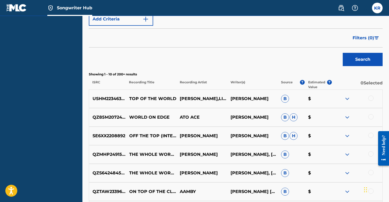
scroll to position [140, 0]
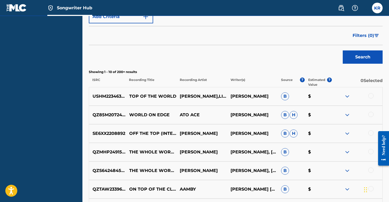
click at [348, 151] on img at bounding box center [347, 152] width 6 height 6
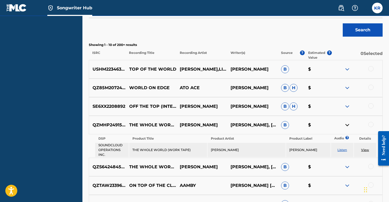
scroll to position [170, 0]
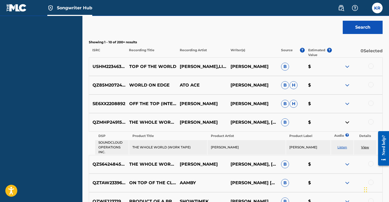
click at [346, 163] on img at bounding box center [347, 164] width 6 height 6
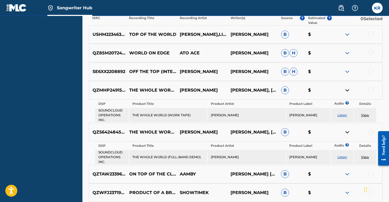
scroll to position [205, 0]
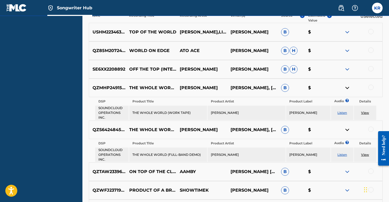
click at [347, 130] on img at bounding box center [347, 130] width 6 height 6
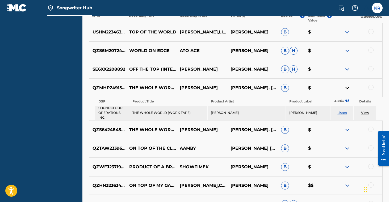
click at [348, 89] on img at bounding box center [347, 88] width 6 height 6
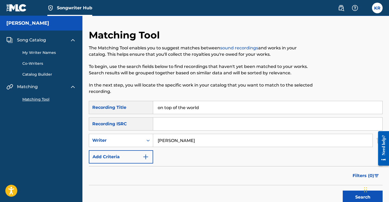
scroll to position [0, 0]
drag, startPoint x: 202, startPoint y: 110, endPoint x: 150, endPoint y: 107, distance: 51.4
click at [150, 107] on div "SearchWithCriteria342e4862-816c-49e8-90b3-8e005109df81 Recording Title on top o…" at bounding box center [236, 107] width 294 height 13
click at [351, 193] on button "Search" at bounding box center [363, 197] width 40 height 13
click at [162, 108] on input "Search Form" at bounding box center [267, 107] width 229 height 13
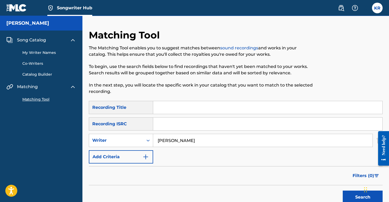
click at [162, 108] on input "Search Form" at bounding box center [267, 107] width 229 height 13
type input "on top of the world"
click at [175, 142] on input "Korie Burton" at bounding box center [262, 140] width 219 height 13
type input "[PERSON_NAME]"
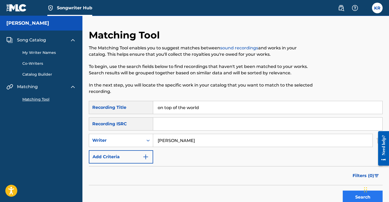
click at [349, 194] on button "Search" at bounding box center [363, 197] width 40 height 13
drag, startPoint x: 177, startPoint y: 141, endPoint x: 152, endPoint y: 141, distance: 24.7
click at [152, 141] on div "SearchWithCriteria9d86312d-38e9-41b3-9dfa-1dfb38e648ae Writer Korie" at bounding box center [236, 140] width 294 height 13
click at [144, 140] on div "Search Form" at bounding box center [148, 141] width 10 height 10
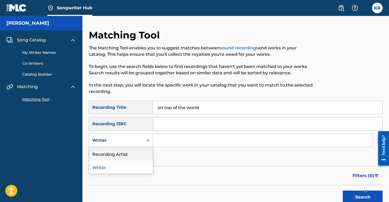
click at [114, 157] on div "Recording Artist" at bounding box center [121, 153] width 64 height 13
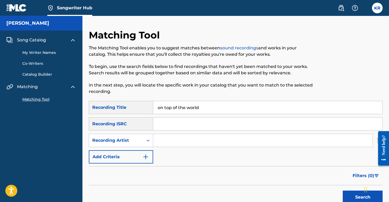
click at [172, 140] on input "Search Form" at bounding box center [262, 140] width 219 height 13
type input "Brady lee"
click at [350, 195] on button "Search" at bounding box center [363, 197] width 40 height 13
click at [374, 8] on label at bounding box center [377, 8] width 11 height 11
click at [377, 8] on input "KR [PERSON_NAME] [EMAIL_ADDRESS][DOMAIN_NAME] Notification Preferences Profile …" at bounding box center [377, 8] width 0 height 0
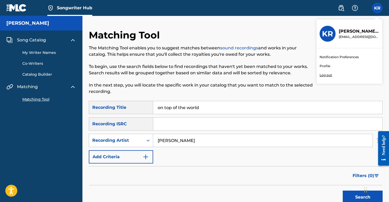
click at [327, 65] on link "Profile" at bounding box center [325, 66] width 11 height 5
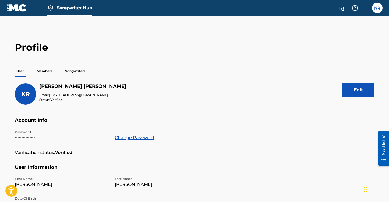
click at [69, 72] on p "Songwriters" at bounding box center [75, 71] width 23 height 11
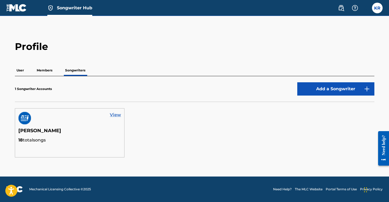
scroll to position [1, 0]
click at [113, 114] on link "View" at bounding box center [115, 115] width 11 height 6
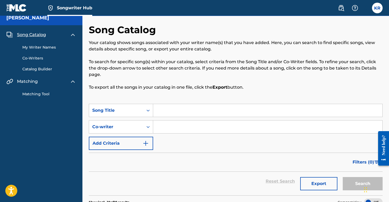
scroll to position [6, 0]
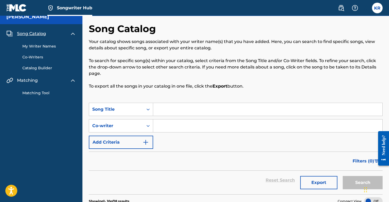
click at [31, 94] on link "Matching Tool" at bounding box center [49, 93] width 54 height 6
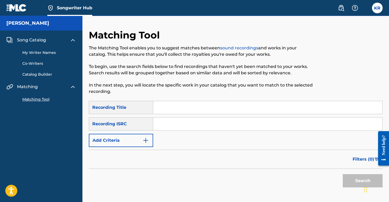
click at [71, 85] on img at bounding box center [73, 87] width 6 height 6
click at [35, 88] on span "Matching" at bounding box center [27, 87] width 21 height 6
click at [74, 86] on img at bounding box center [73, 87] width 6 height 6
click at [48, 75] on link "Catalog Builder" at bounding box center [49, 75] width 54 height 6
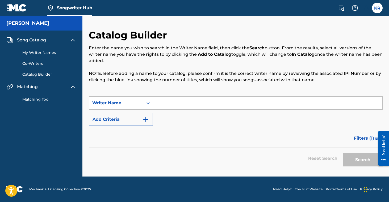
click at [39, 65] on link "Co-Writers" at bounding box center [49, 64] width 54 height 6
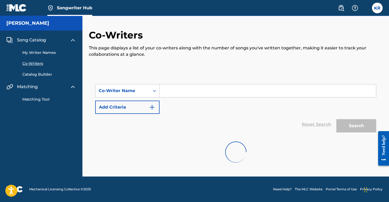
click at [46, 54] on link "My Writer Names" at bounding box center [49, 53] width 54 height 6
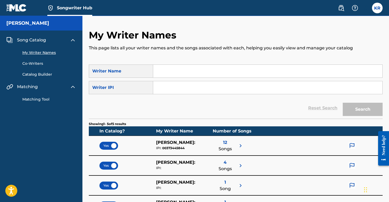
click at [40, 75] on link "Catalog Builder" at bounding box center [49, 75] width 54 height 6
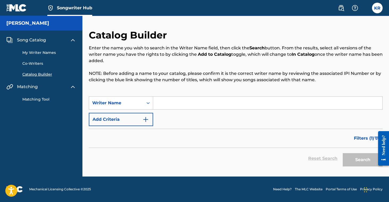
click at [163, 106] on input "Search Form" at bounding box center [267, 103] width 229 height 13
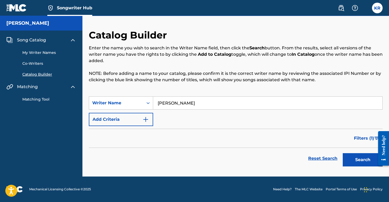
type input "Korie Burton"
drag, startPoint x: 192, startPoint y: 124, endPoint x: 352, endPoint y: 160, distance: 163.3
click at [352, 160] on button "Search" at bounding box center [363, 159] width 40 height 13
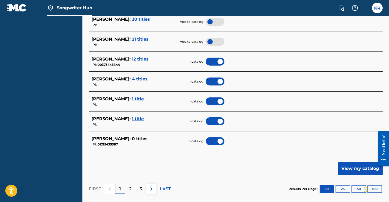
scroll to position [235, 0]
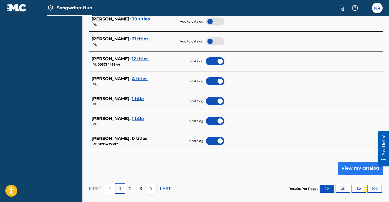
click at [349, 168] on button "View my catalog" at bounding box center [360, 168] width 45 height 13
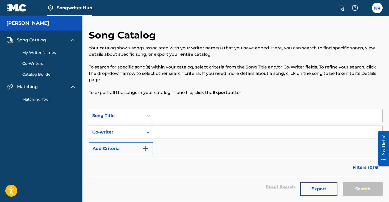
click at [61, 10] on span "Songwriter Hub" at bounding box center [74, 8] width 35 height 6
click at [377, 6] on label at bounding box center [377, 8] width 11 height 11
click at [377, 8] on input "KR [PERSON_NAME] [EMAIL_ADDRESS][DOMAIN_NAME] Notification Preferences Profile …" at bounding box center [377, 8] width 0 height 0
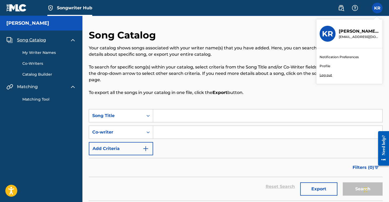
click at [327, 65] on link "Profile" at bounding box center [325, 66] width 11 height 5
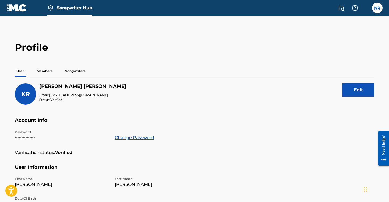
click at [50, 70] on p "Members" at bounding box center [44, 71] width 19 height 11
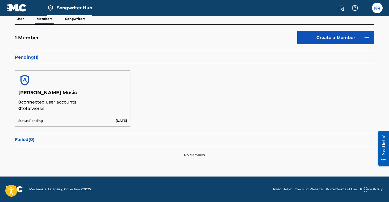
scroll to position [52, 0]
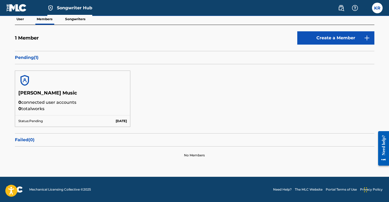
click at [116, 121] on p "Sep 22 2025" at bounding box center [121, 121] width 11 height 5
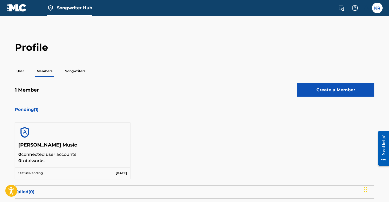
scroll to position [0, 0]
click at [77, 72] on p "Songwriters" at bounding box center [75, 71] width 23 height 11
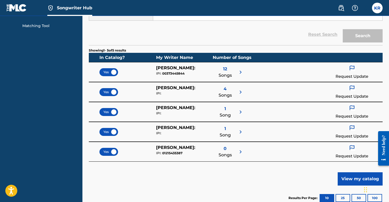
scroll to position [74, 0]
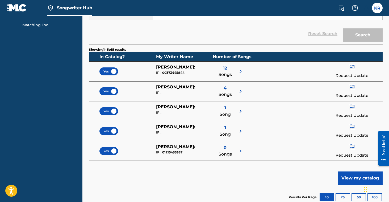
click at [240, 71] on img at bounding box center [240, 71] width 6 height 6
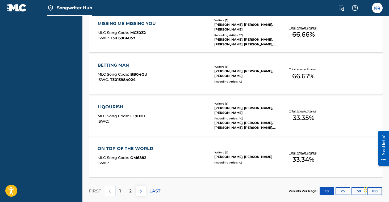
scroll to position [381, 0]
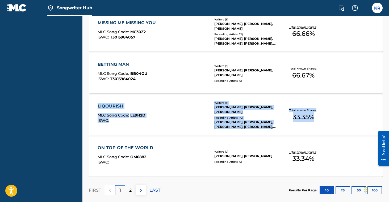
click at [177, 115] on div "LIQOURISH MLC Song Code : LE9H2D ISWC :" at bounding box center [154, 115] width 112 height 24
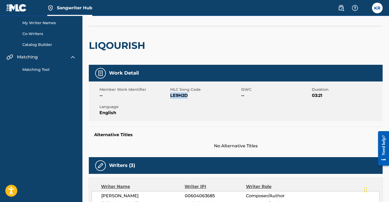
scroll to position [7, 0]
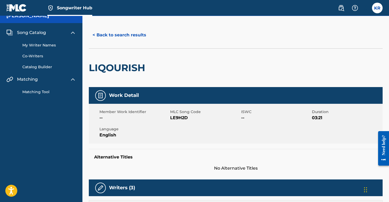
click at [134, 66] on h2 "LIQOURISH" at bounding box center [118, 68] width 59 height 12
copy h2 "LIQOURISH"
click at [115, 32] on button "< Back to search results" at bounding box center [119, 34] width 61 height 13
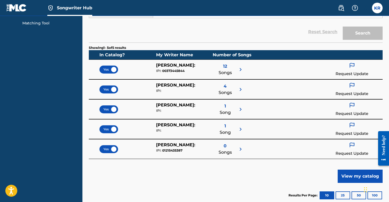
scroll to position [86, 0]
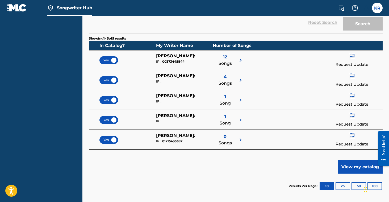
click at [234, 60] on div "12 Songs" at bounding box center [228, 60] width 31 height 15
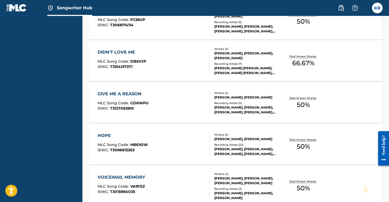
scroll to position [146, 0]
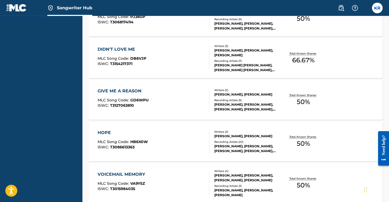
click at [143, 131] on div "HOPE" at bounding box center [123, 133] width 50 height 6
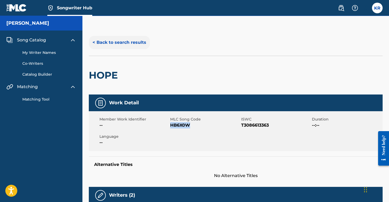
click at [113, 41] on button "< Back to search results" at bounding box center [119, 42] width 61 height 13
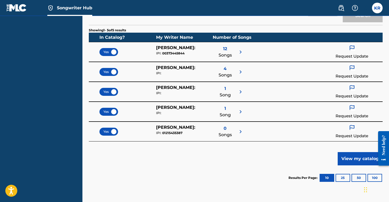
scroll to position [95, 0]
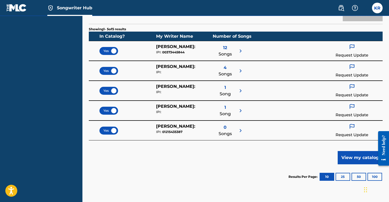
click at [235, 70] on div "4 Songs" at bounding box center [228, 71] width 31 height 15
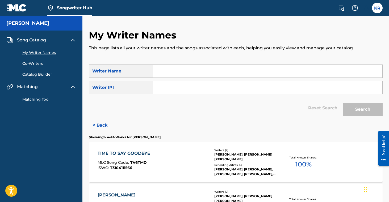
scroll to position [0, 0]
click at [102, 124] on button "< Back" at bounding box center [105, 125] width 32 height 13
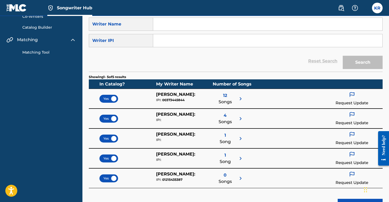
scroll to position [50, 0]
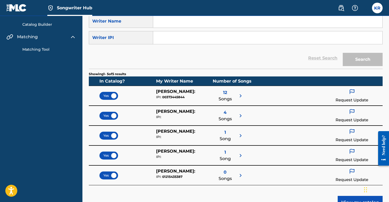
click at [241, 154] on img at bounding box center [240, 156] width 6 height 6
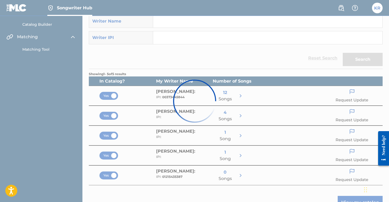
scroll to position [31, 0]
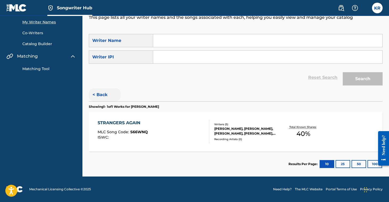
click at [102, 92] on button "< Back" at bounding box center [105, 94] width 32 height 13
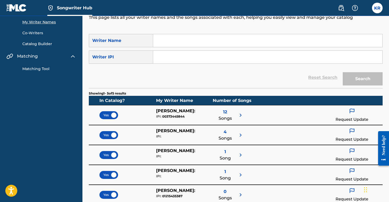
click at [235, 114] on div "12 Songs" at bounding box center [228, 115] width 31 height 15
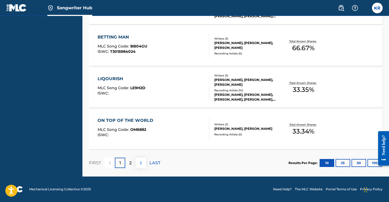
scroll to position [409, 0]
click at [125, 115] on div "ON TOP OF THE WORLD MLC Song Code : OM6882 ISWC : Writers ( 2 ) [PERSON_NAME], …" at bounding box center [236, 130] width 294 height 40
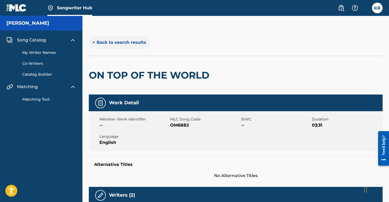
click at [112, 40] on button "< Back to search results" at bounding box center [119, 42] width 61 height 13
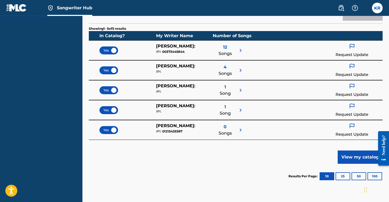
scroll to position [96, 0]
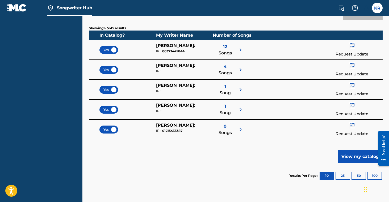
click at [232, 92] on div "1 Song" at bounding box center [228, 89] width 31 height 15
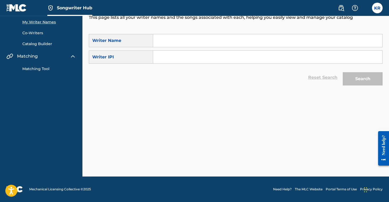
scroll to position [31, 0]
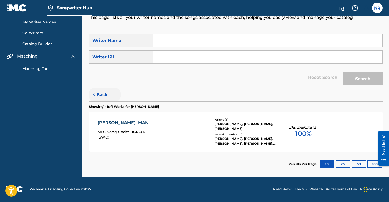
click at [99, 98] on button "< Back" at bounding box center [105, 94] width 32 height 13
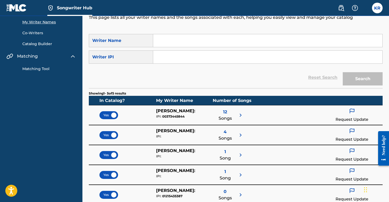
click at [237, 113] on div "12 Songs" at bounding box center [228, 115] width 31 height 15
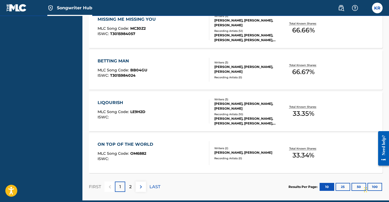
scroll to position [386, 0]
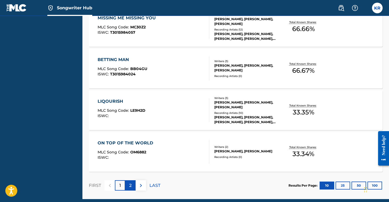
click at [131, 186] on p "2" at bounding box center [130, 186] width 2 height 6
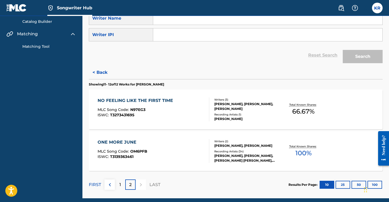
scroll to position [61, 0]
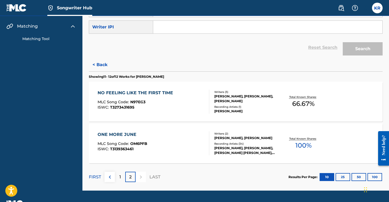
click at [157, 95] on div "NO FEELING LIKE THE FIRST TIME" at bounding box center [137, 93] width 78 height 6
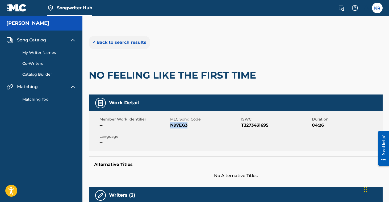
click at [106, 41] on button "< Back to search results" at bounding box center [119, 42] width 61 height 13
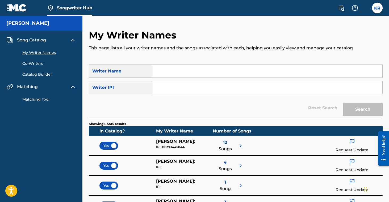
click at [27, 101] on link "Matching Tool" at bounding box center [49, 100] width 54 height 6
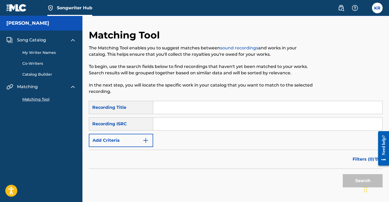
click at [170, 122] on input "Search Form" at bounding box center [267, 124] width 229 height 13
paste input "QMDJH2550353"
type input "QMDJH2550353"
click at [356, 178] on button "Search" at bounding box center [363, 180] width 40 height 13
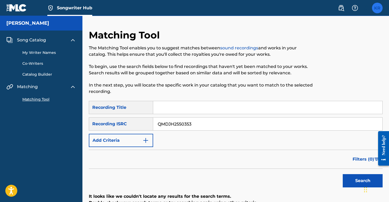
click at [375, 9] on label at bounding box center [377, 8] width 11 height 11
click at [377, 8] on input "KR [PERSON_NAME] [EMAIL_ADDRESS][DOMAIN_NAME] Notification Preferences Profile …" at bounding box center [377, 8] width 0 height 0
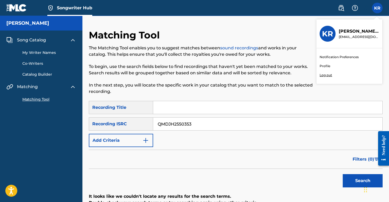
click at [35, 41] on span "Song Catalog" at bounding box center [31, 40] width 29 height 6
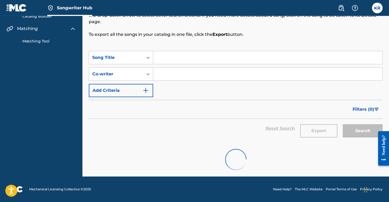
scroll to position [58, 0]
click at [168, 56] on input "Search Form" at bounding box center [267, 57] width 229 height 13
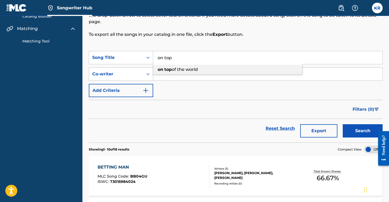
click at [183, 66] on div "on top of the world" at bounding box center [227, 70] width 149 height 10
type input "on top of the world"
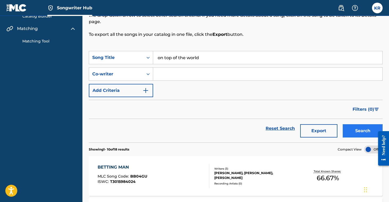
click at [352, 133] on button "Search" at bounding box center [363, 130] width 40 height 13
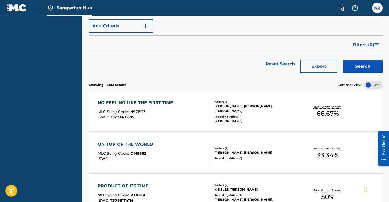
scroll to position [134, 0]
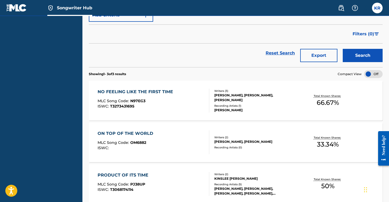
click at [194, 140] on div "ON TOP OF THE WORLD MLC Song Code : OM6882 ISWC :" at bounding box center [154, 143] width 112 height 24
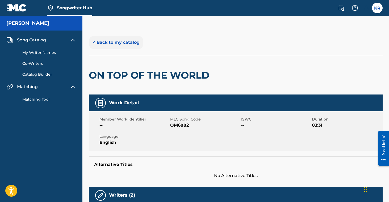
click at [110, 39] on button "< Back to my catalog" at bounding box center [116, 42] width 55 height 13
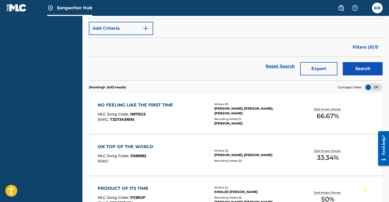
scroll to position [121, 0]
click at [130, 148] on div "ON TOP OF THE WORLD" at bounding box center [127, 147] width 58 height 6
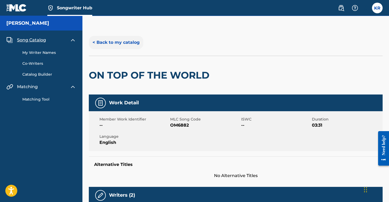
click at [110, 40] on button "< Back to my catalog" at bounding box center [116, 42] width 55 height 13
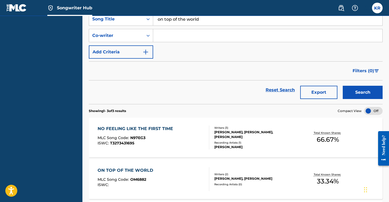
scroll to position [99, 0]
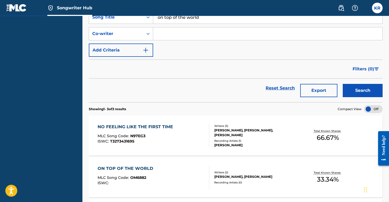
click at [147, 125] on div "NO FEELING LIKE THE FIRST TIME" at bounding box center [137, 127] width 78 height 6
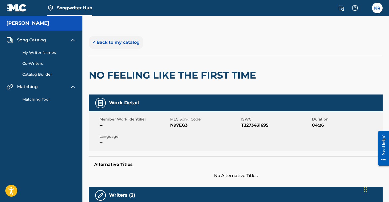
click at [111, 41] on button "< Back to my catalog" at bounding box center [116, 42] width 55 height 13
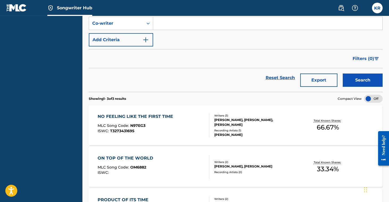
scroll to position [109, 0]
click at [146, 156] on div "ON TOP OF THE WORLD" at bounding box center [127, 158] width 58 height 6
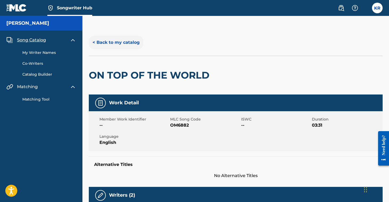
click at [102, 45] on button "< Back to my catalog" at bounding box center [116, 42] width 55 height 13
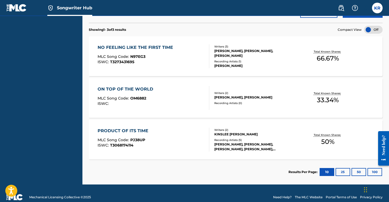
scroll to position [182, 0]
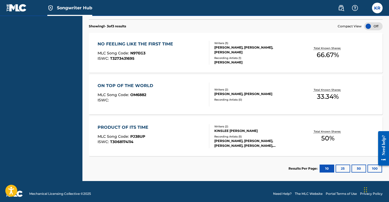
click at [158, 99] on div "ON TOP OF THE WORLD MLC Song Code : OM6882 ISWC :" at bounding box center [154, 95] width 112 height 24
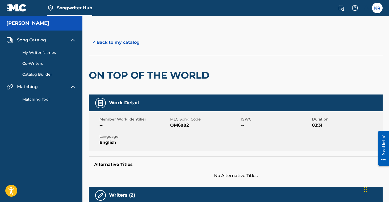
click at [50, 52] on link "My Writer Names" at bounding box center [49, 53] width 54 height 6
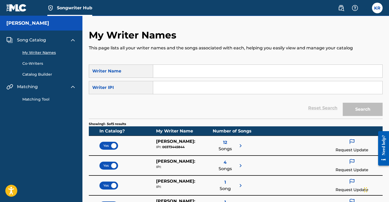
click at [31, 73] on link "Catalog Builder" at bounding box center [49, 75] width 54 height 6
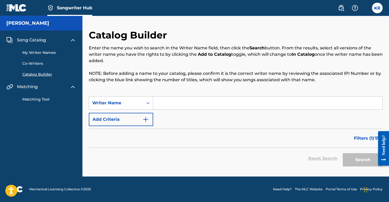
click at [33, 62] on link "Co-Writers" at bounding box center [49, 64] width 54 height 6
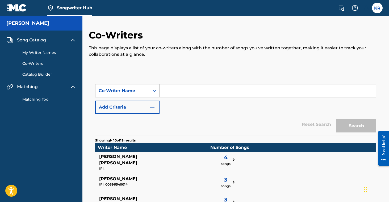
click at [36, 100] on link "Matching Tool" at bounding box center [49, 100] width 54 height 6
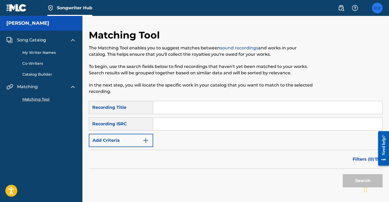
click at [377, 12] on label at bounding box center [377, 8] width 11 height 11
click at [377, 8] on input "KR [PERSON_NAME] [EMAIL_ADDRESS][DOMAIN_NAME] Notification Preferences Profile …" at bounding box center [377, 8] width 0 height 0
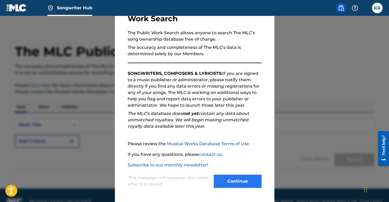
scroll to position [41, 0]
click at [240, 178] on button "Continue" at bounding box center [238, 181] width 48 height 13
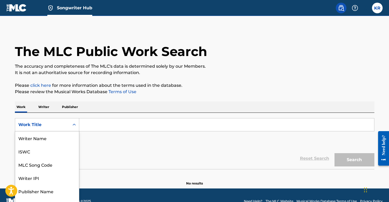
scroll to position [8, 0]
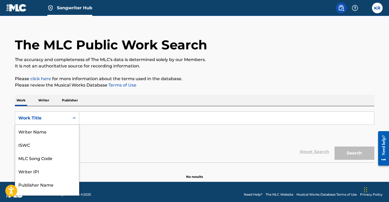
click at [65, 125] on div "Work Title selected, 8 of 8. 8 results available. Use Up and Down to choose opt…" at bounding box center [47, 118] width 64 height 13
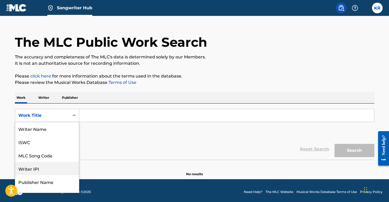
scroll to position [0, 0]
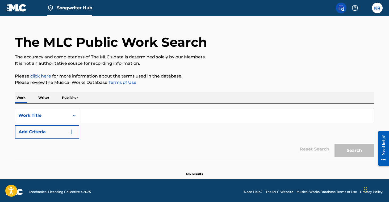
click at [103, 144] on div "Reset Search Search" at bounding box center [194, 149] width 359 height 21
